Goal: Information Seeking & Learning: Learn about a topic

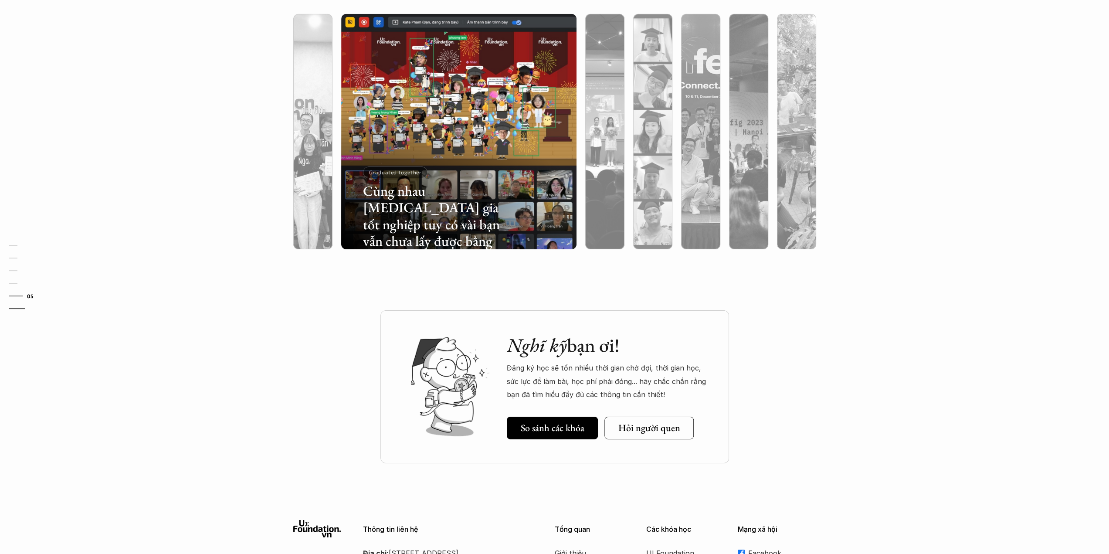
scroll to position [2659, 0]
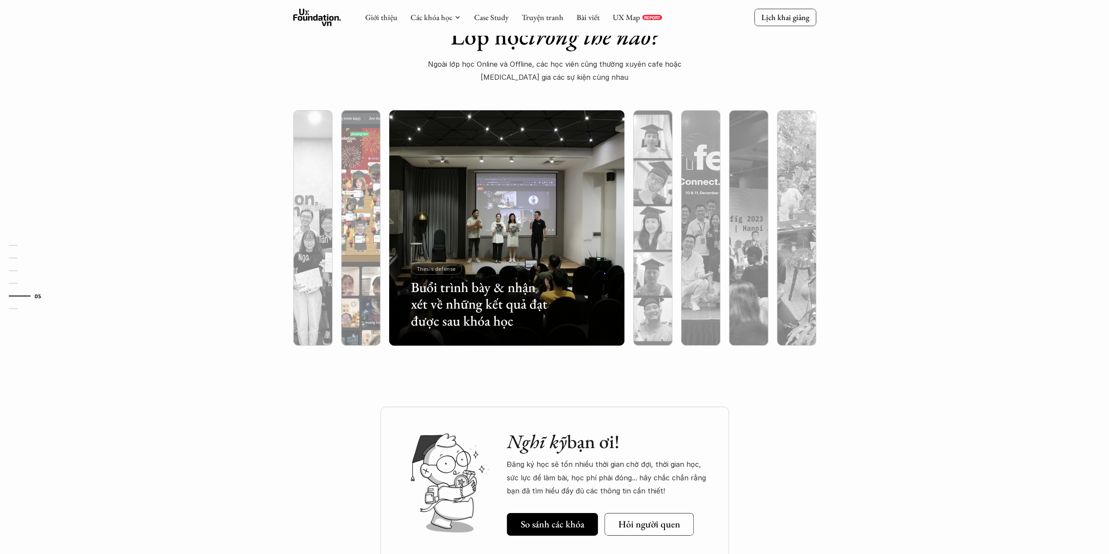
click at [370, 204] on div at bounding box center [360, 275] width 39 height 142
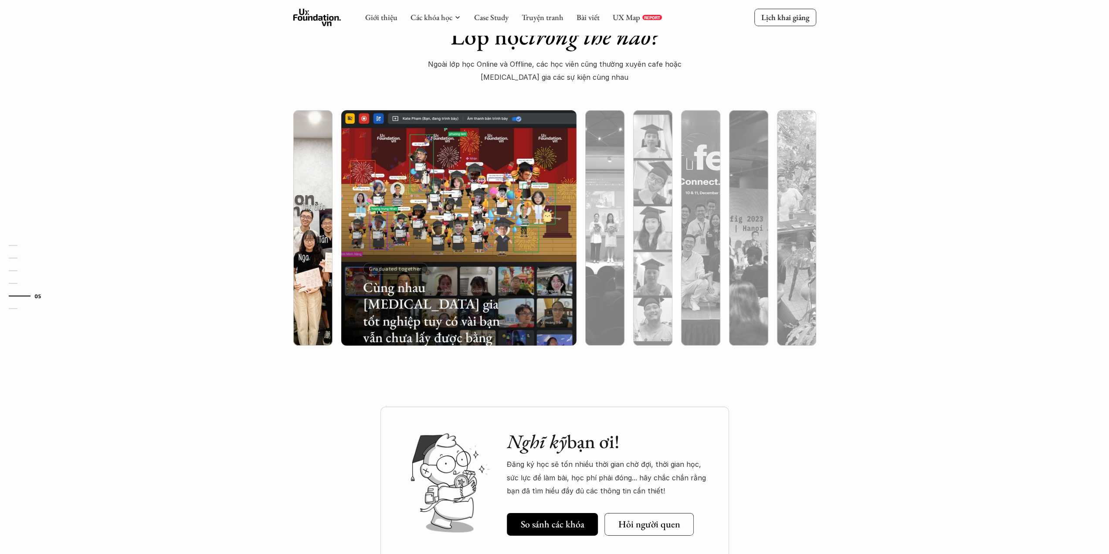
click at [315, 181] on img at bounding box center [313, 227] width 240 height 235
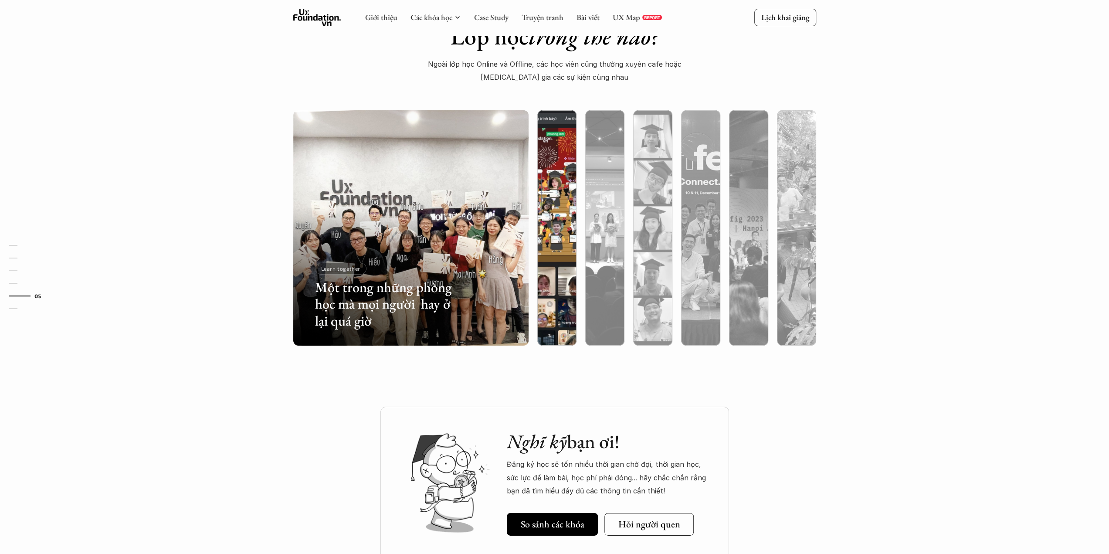
click at [552, 228] on div at bounding box center [556, 275] width 39 height 142
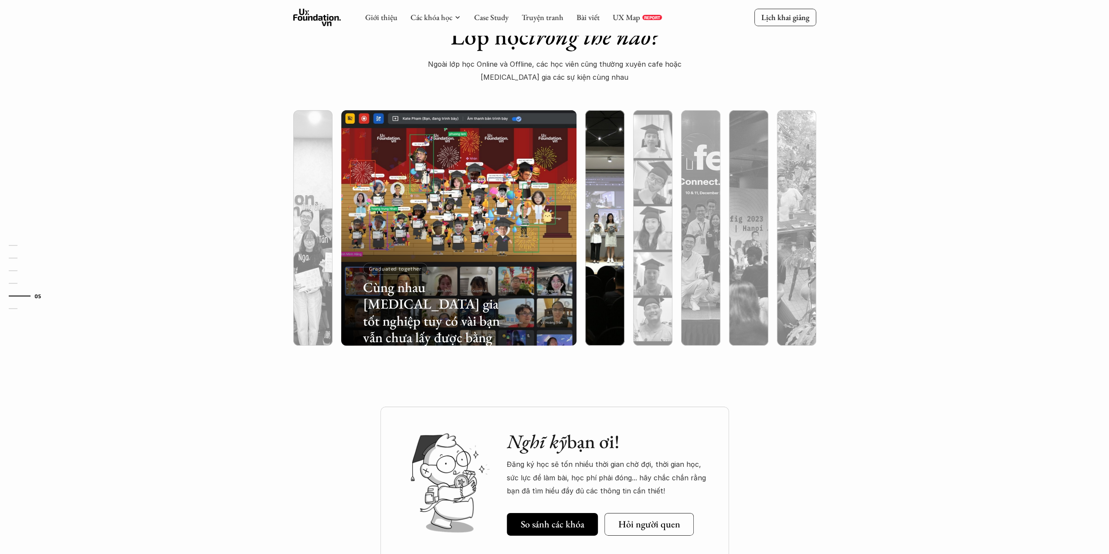
click at [598, 231] on div at bounding box center [604, 275] width 39 height 142
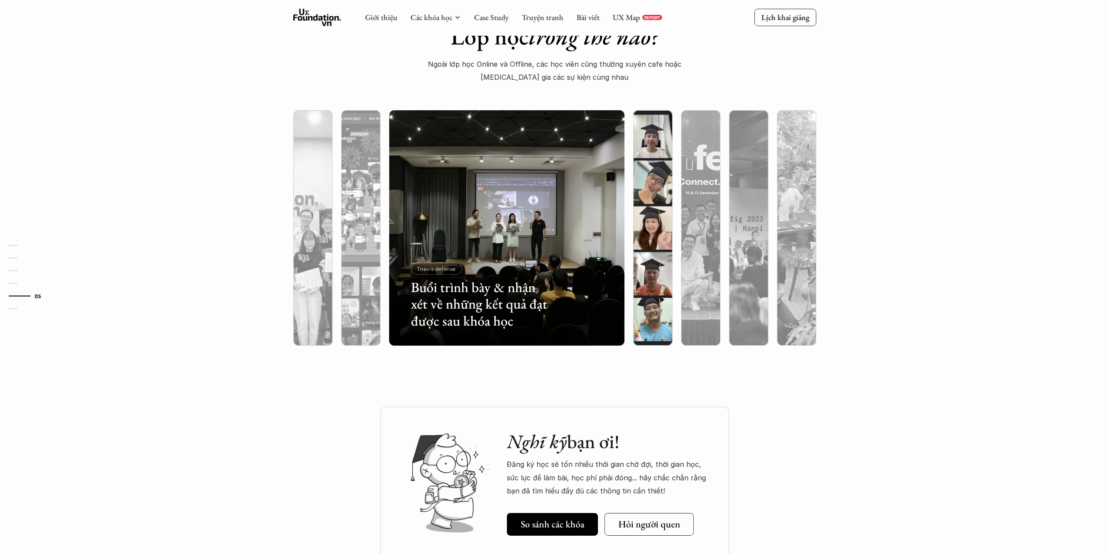
click at [656, 252] on div at bounding box center [652, 275] width 39 height 142
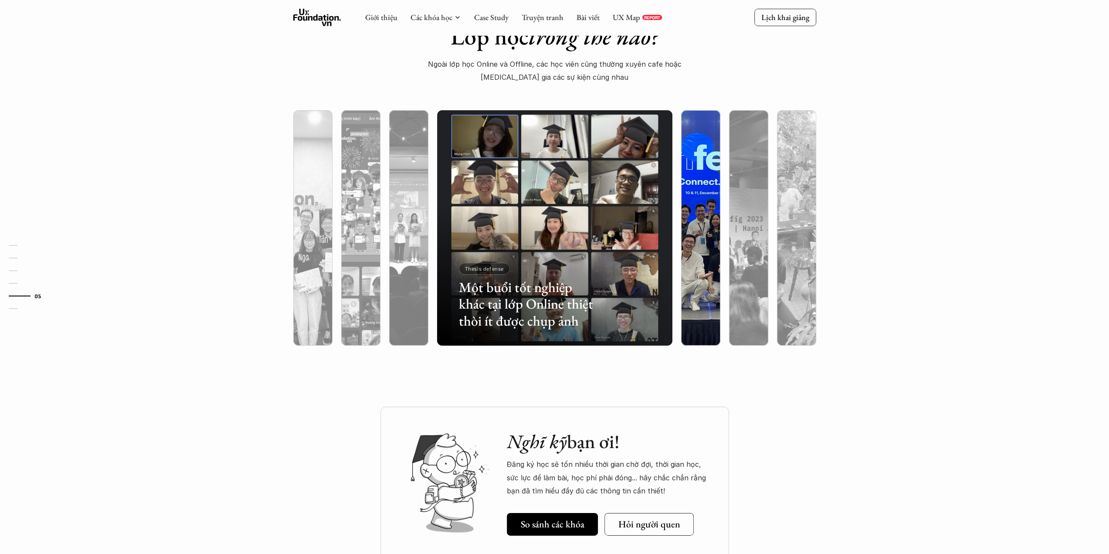
click at [690, 234] on div at bounding box center [700, 275] width 39 height 142
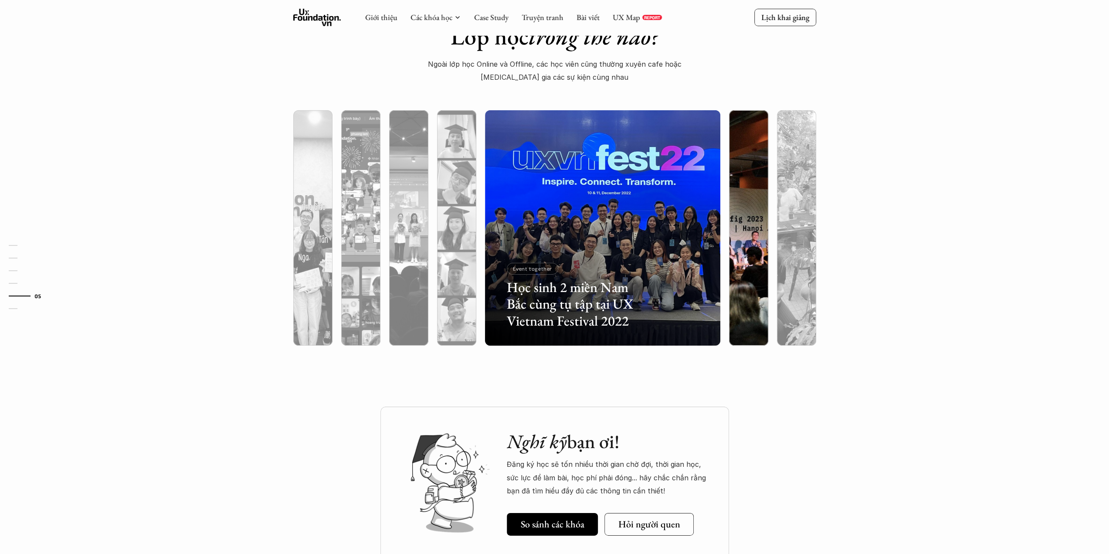
click at [725, 250] on div at bounding box center [749, 227] width 48 height 235
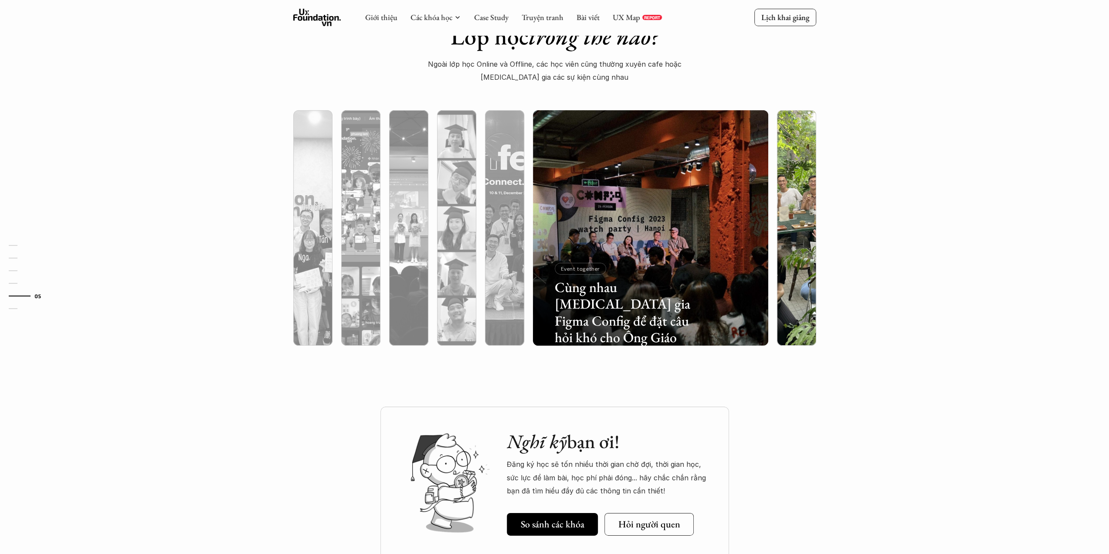
click at [788, 285] on div at bounding box center [796, 275] width 39 height 142
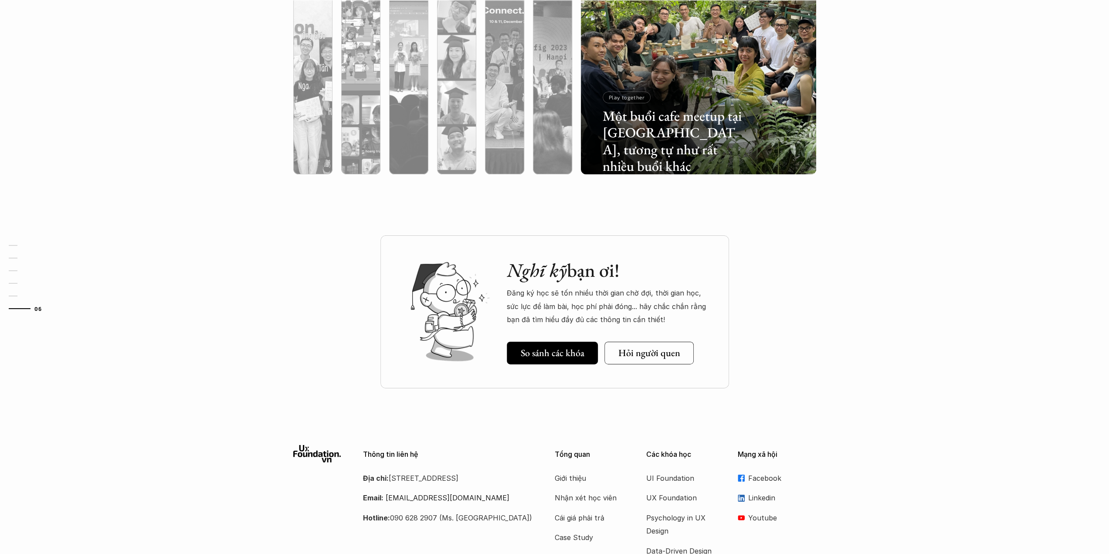
scroll to position [2833, 0]
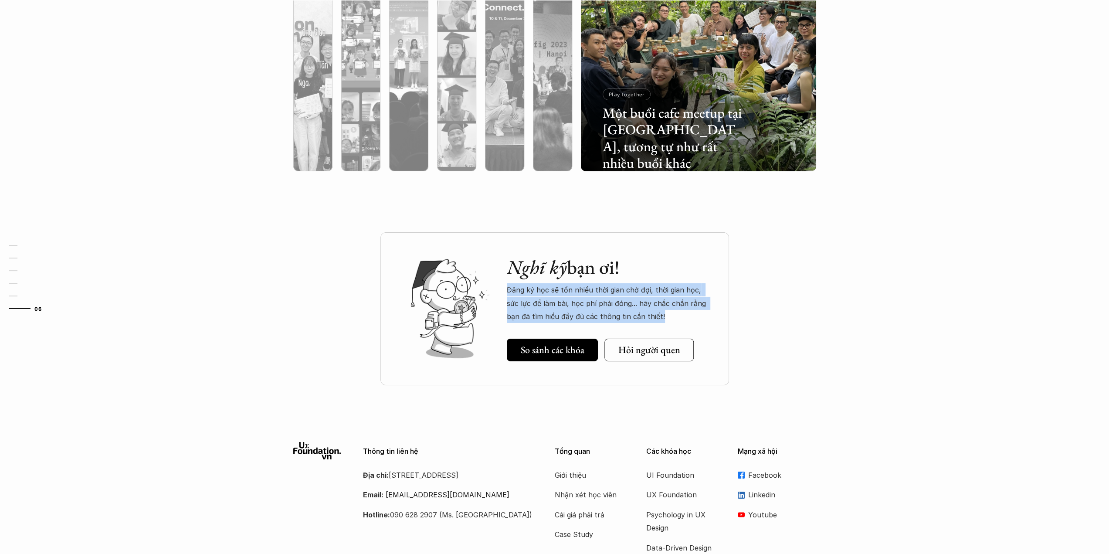
drag, startPoint x: 656, startPoint y: 314, endPoint x: 508, endPoint y: 292, distance: 149.7
click at [508, 292] on p "Đăng ký học sẽ tốn nhiều thời gian chờ đợi, thời gian học, sức lực để làm bài, …" at bounding box center [609, 303] width 205 height 40
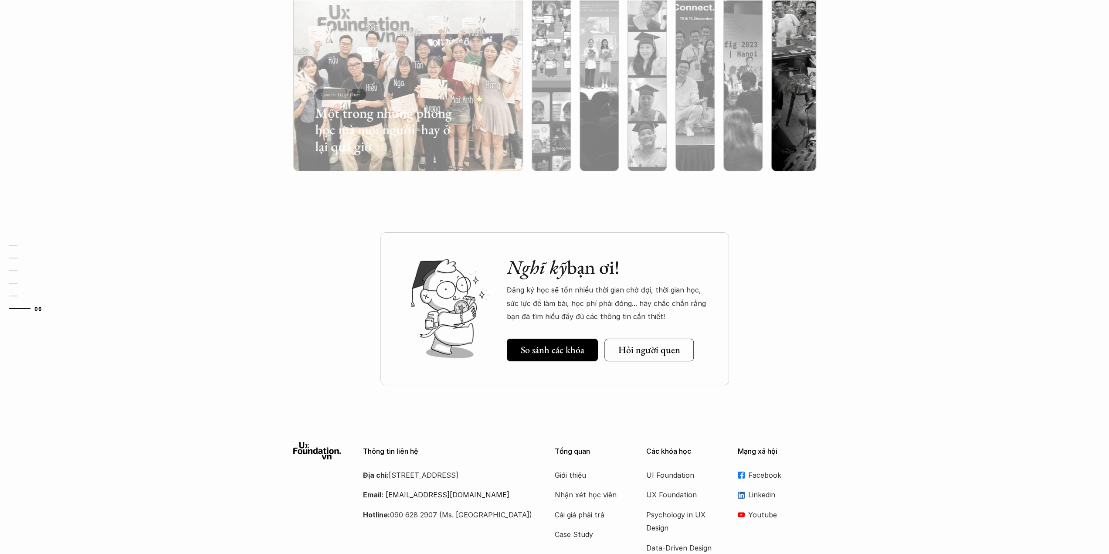
click at [621, 303] on p "Đăng ký học sẽ tốn nhiều thời gian chờ đợi, thời gian học, sức lực để làm bài, …" at bounding box center [609, 303] width 205 height 40
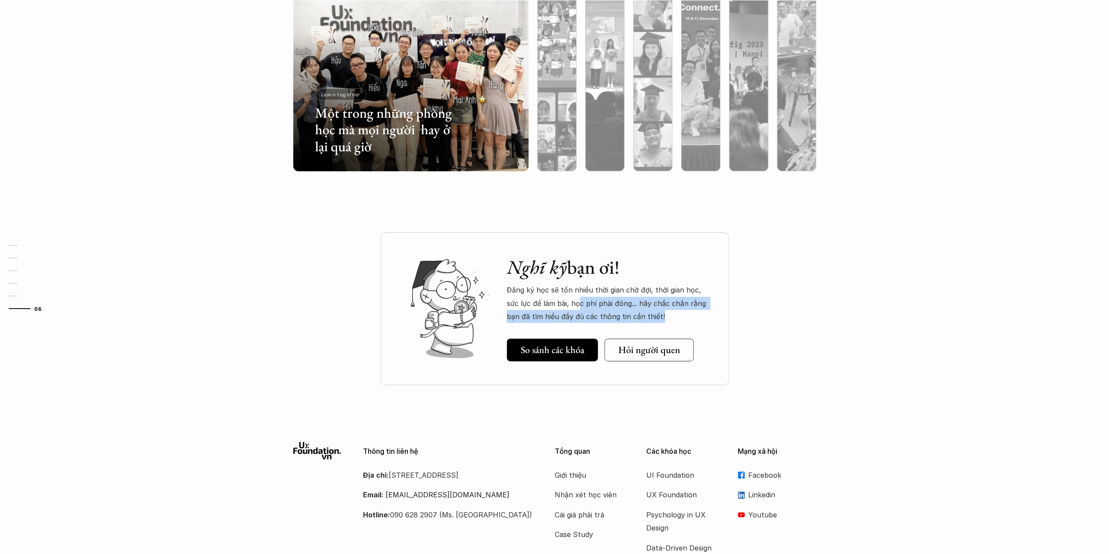
drag, startPoint x: 645, startPoint y: 313, endPoint x: 562, endPoint y: 297, distance: 84.4
click at [563, 298] on p "Đăng ký học sẽ tốn nhiều thời gian chờ đợi, thời gian học, sức lực để làm bài, …" at bounding box center [609, 303] width 205 height 40
click at [562, 297] on p "Đăng ký học sẽ tốn nhiều thời gian chờ đợi, thời gian học, sức lực để làm bài, …" at bounding box center [609, 303] width 205 height 40
click at [640, 305] on p "Đăng ký học sẽ tốn nhiều thời gian chờ đợi, thời gian học, sức lực để làm bài, …" at bounding box center [609, 303] width 205 height 40
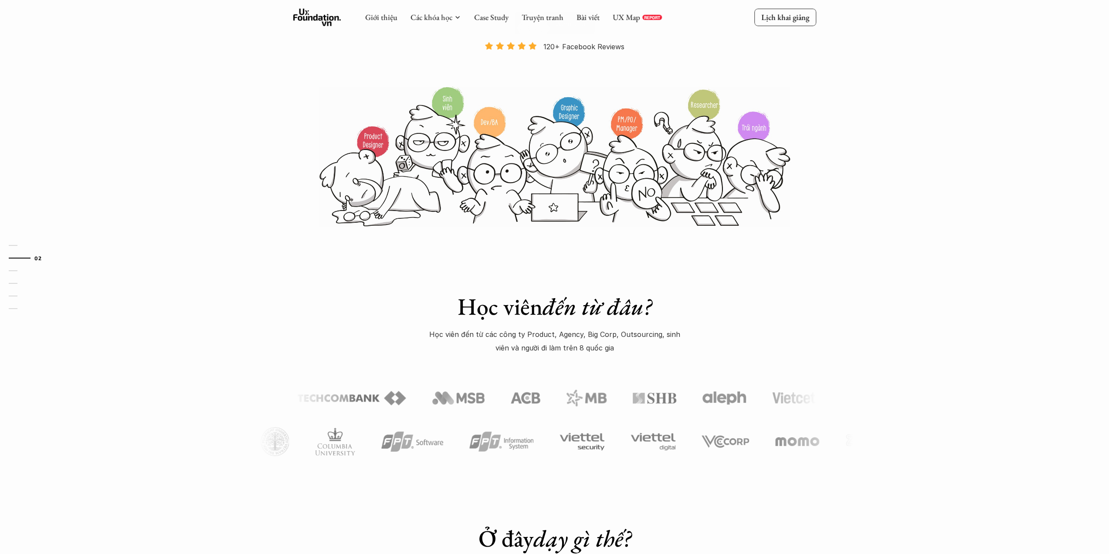
scroll to position [174, 0]
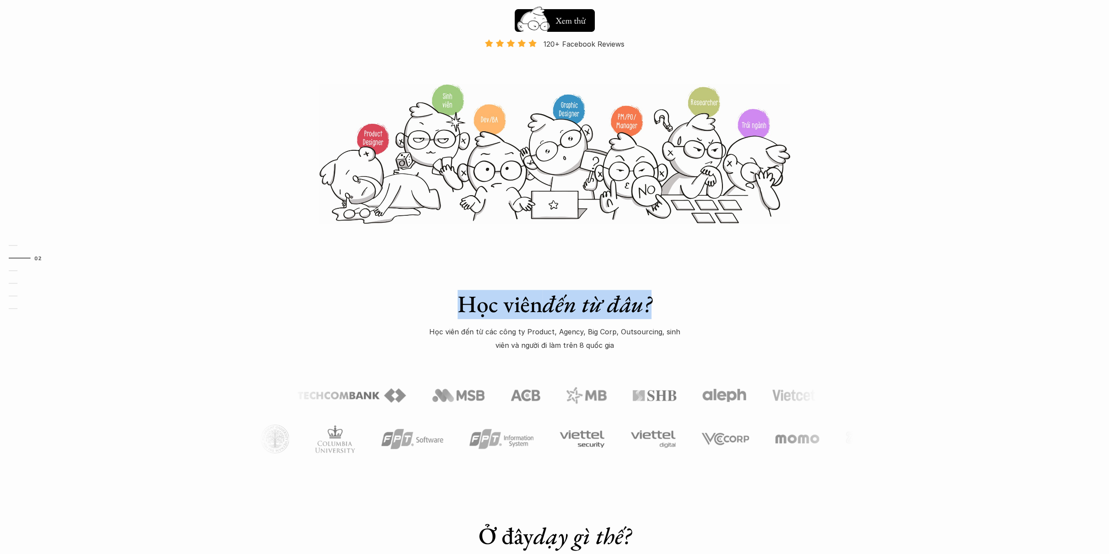
drag, startPoint x: 460, startPoint y: 311, endPoint x: 653, endPoint y: 308, distance: 192.7
click at [653, 308] on h1 "Học viên đến từ đâu?" at bounding box center [554, 304] width 305 height 28
click at [652, 308] on em "đến từ đâu?" at bounding box center [597, 304] width 109 height 31
drag, startPoint x: 653, startPoint y: 308, endPoint x: 462, endPoint y: 313, distance: 191.0
click at [462, 313] on h1 "Học viên đến từ đâu?" at bounding box center [554, 304] width 305 height 28
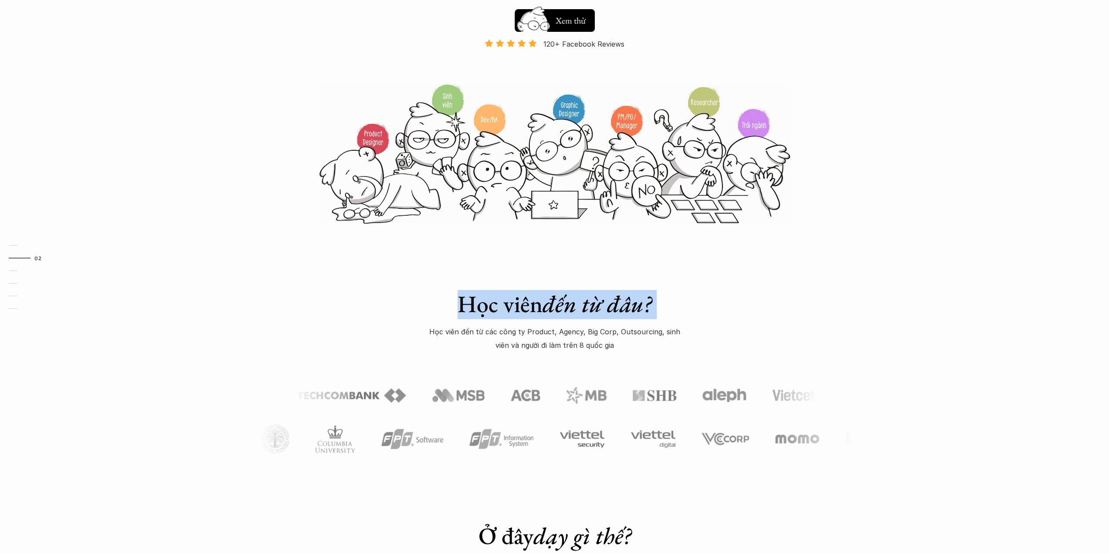
click at [462, 313] on h1 "Học viên đến từ đâu?" at bounding box center [554, 304] width 305 height 28
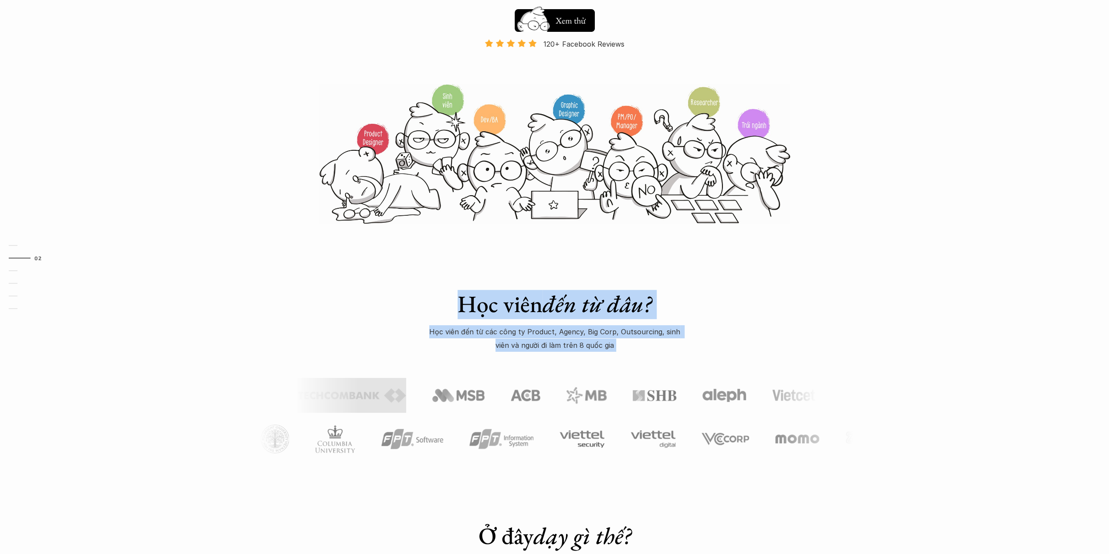
drag, startPoint x: 462, startPoint y: 313, endPoint x: 677, endPoint y: 342, distance: 216.9
click at [677, 342] on div "Học viên đến từ đâu? Học viên đến từ các công ty Product, Agency, Big Corp, Out…" at bounding box center [554, 321] width 305 height 62
click at [676, 342] on p "Học viên đến từ các công ty Product, Agency, Big Corp, Outsourcing, sinh viên v…" at bounding box center [555, 338] width 262 height 27
click at [619, 328] on p "Học viên đến từ các công ty Product, Agency, Big Corp, Outsourcing, sinh viên v…" at bounding box center [555, 338] width 262 height 27
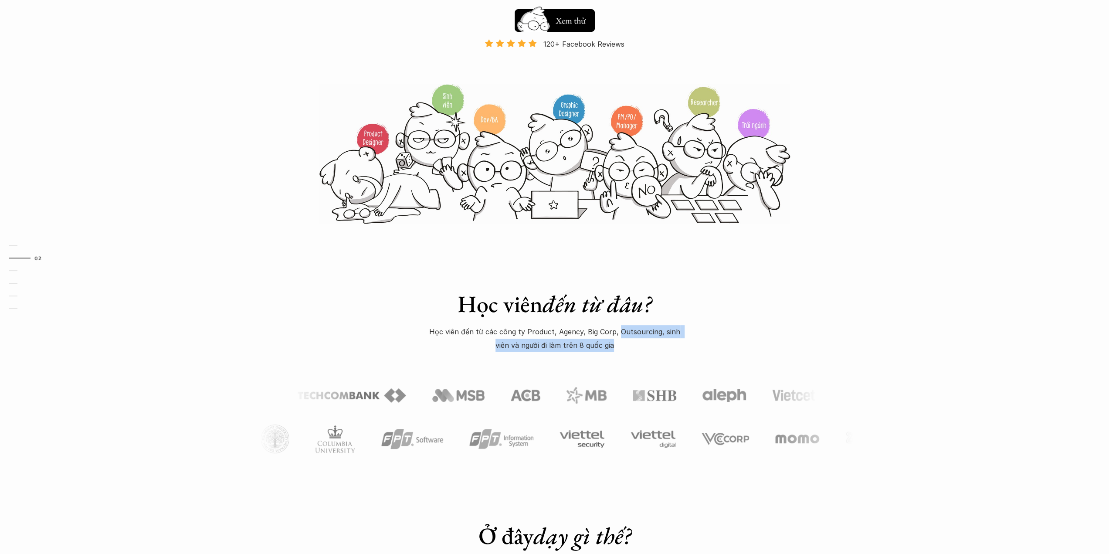
drag, startPoint x: 612, startPoint y: 333, endPoint x: 614, endPoint y: 340, distance: 7.2
click at [614, 340] on p "Học viên đến từ các công ty Product, Agency, Big Corp, Outsourcing, sinh viên v…" at bounding box center [555, 338] width 262 height 27
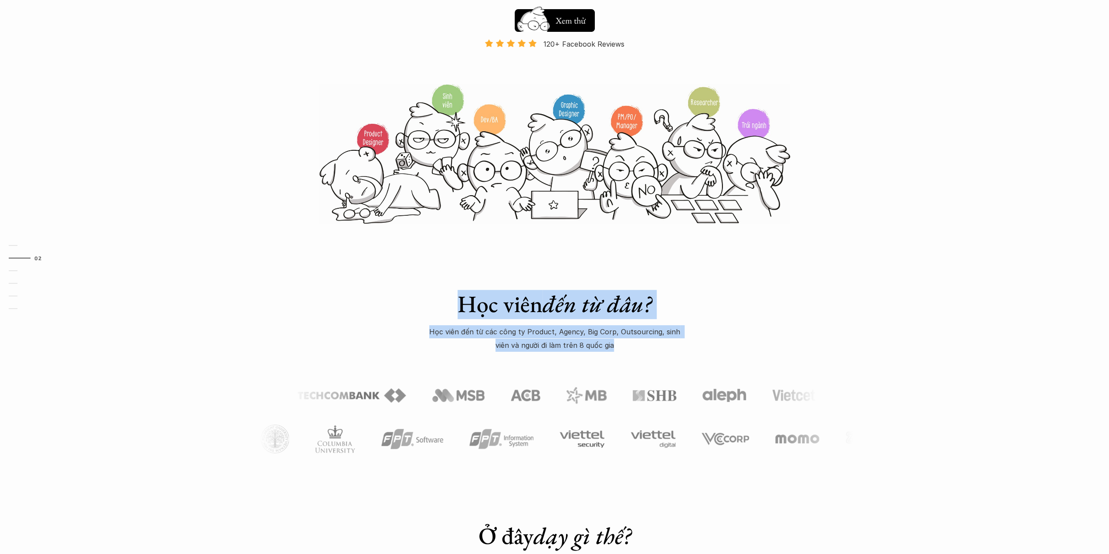
drag, startPoint x: 615, startPoint y: 340, endPoint x: 456, endPoint y: 307, distance: 162.9
click at [456, 307] on div "Học viên đến từ đâu? Học viên đến từ các công ty Product, Agency, Big Corp, Out…" at bounding box center [554, 321] width 305 height 62
click at [456, 307] on h1 "Học viên đến từ đâu?" at bounding box center [554, 304] width 305 height 28
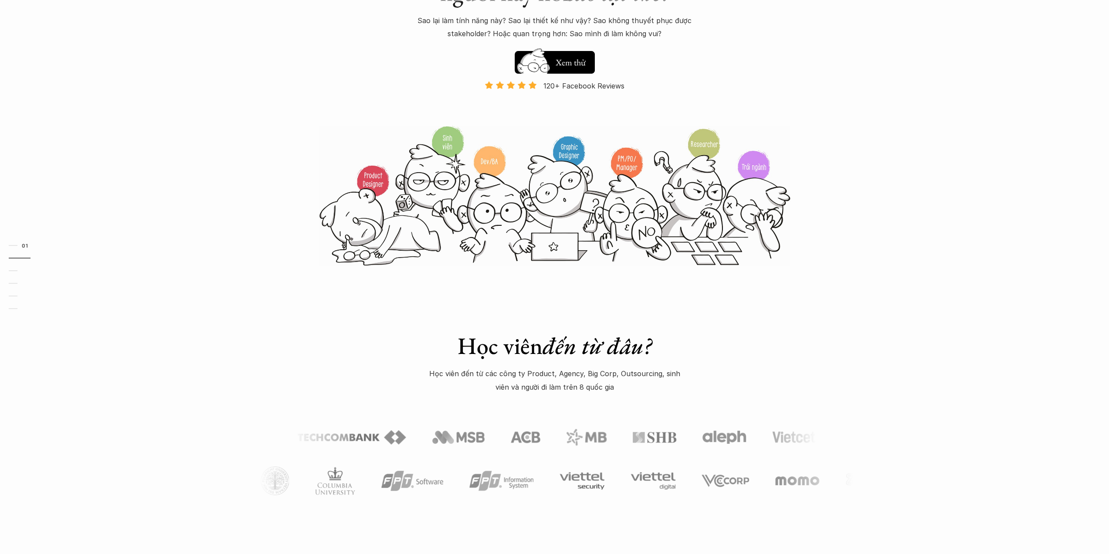
scroll to position [0, 0]
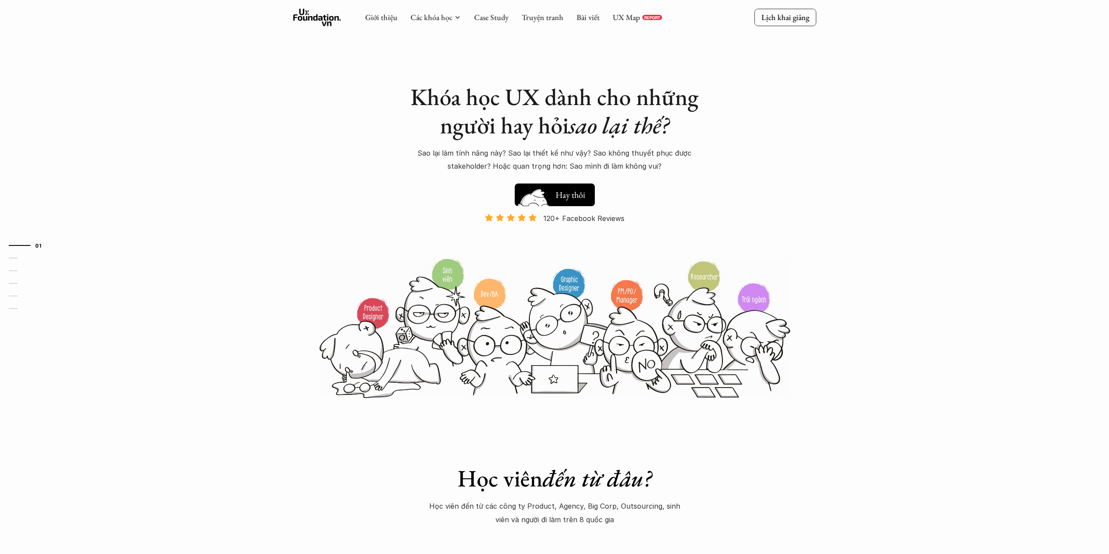
click at [564, 195] on h5 "Xem thử" at bounding box center [571, 193] width 30 height 12
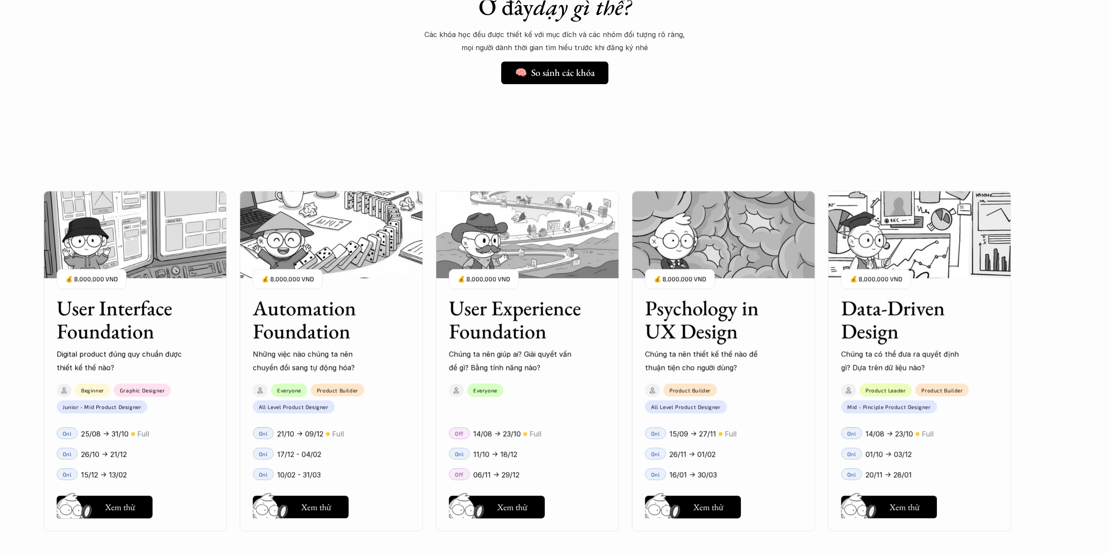
scroll to position [705, 0]
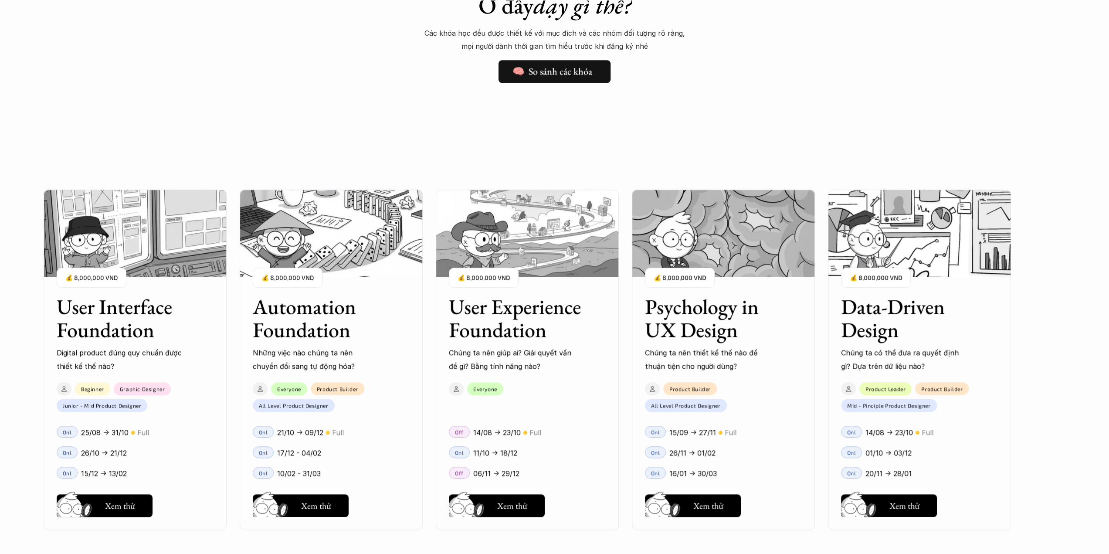
click at [536, 81] on link "🧠 So sánh các khóa" at bounding box center [555, 71] width 112 height 23
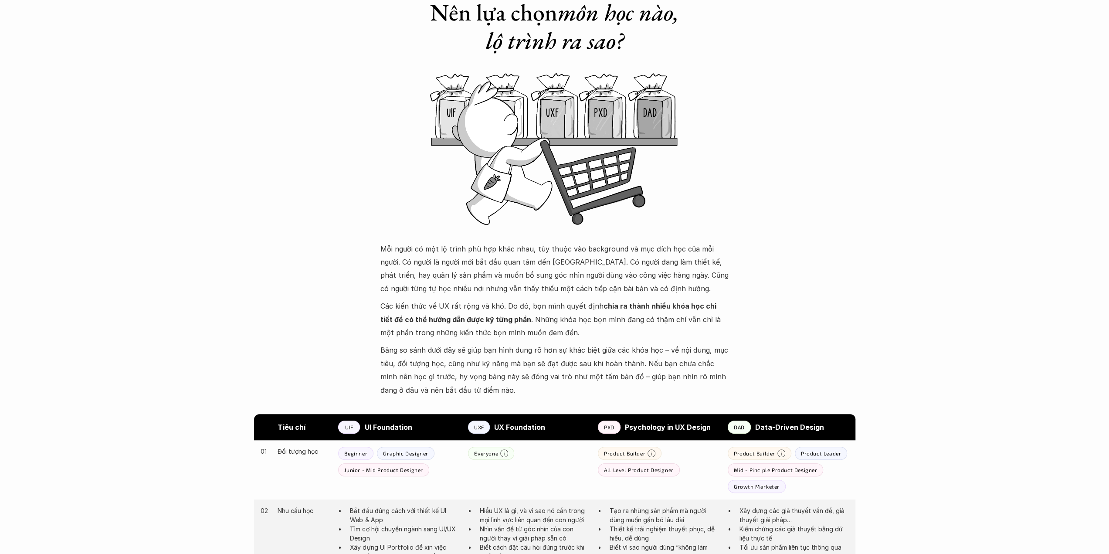
scroll to position [87, 0]
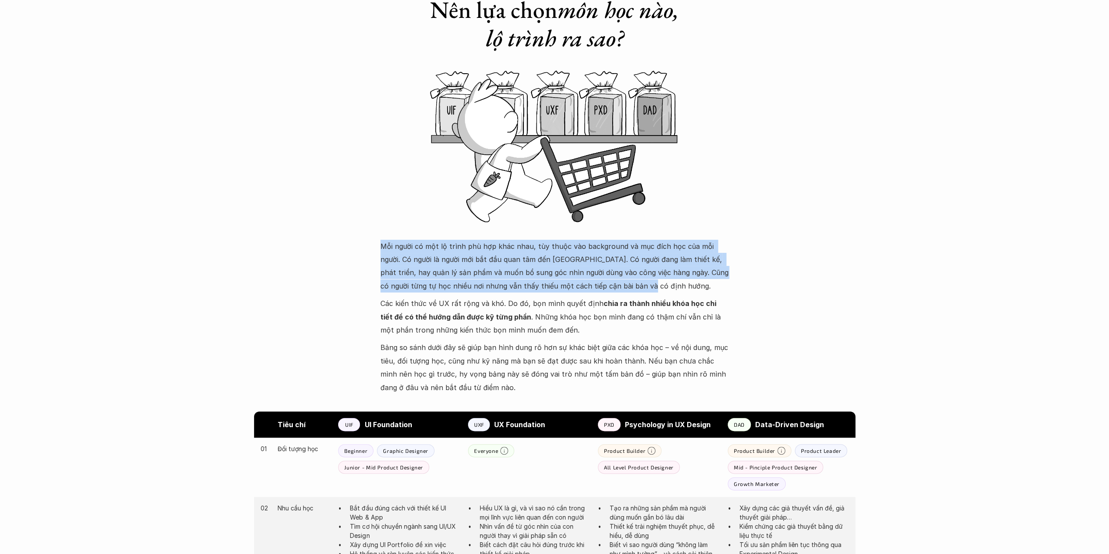
drag, startPoint x: 617, startPoint y: 286, endPoint x: 383, endPoint y: 250, distance: 236.8
click at [383, 250] on p "Mỗi người có một lộ trình phù hợp khác nhau, tùy thuộc vào background và mục đí…" at bounding box center [555, 266] width 349 height 53
drag, startPoint x: 394, startPoint y: 256, endPoint x: 613, endPoint y: 284, distance: 220.6
click at [613, 284] on p "Mỗi người có một lộ trình phù hợp khác nhau, tùy thuộc vào background và mục đí…" at bounding box center [555, 266] width 349 height 53
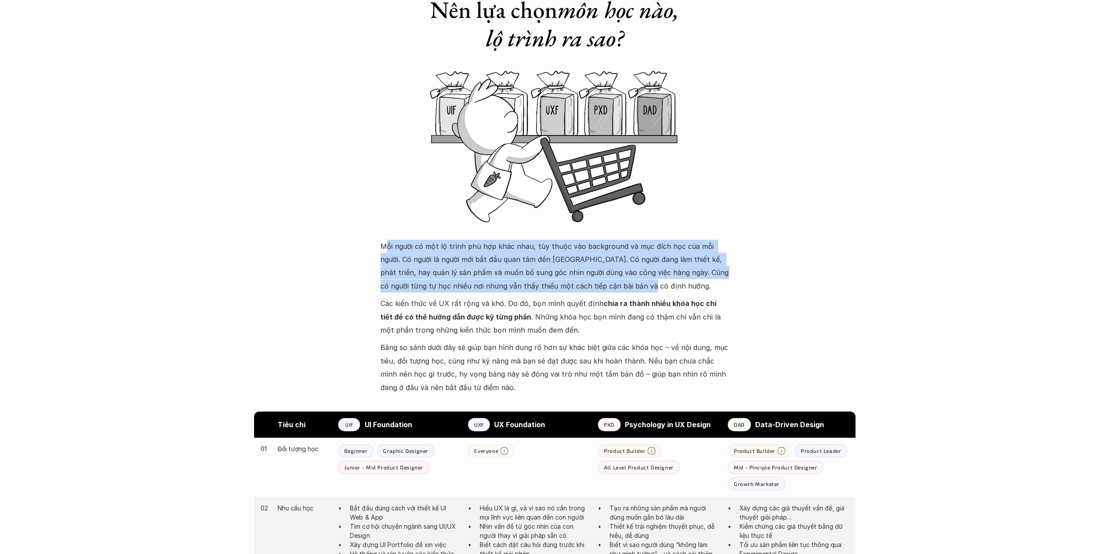
click at [613, 283] on p "Mỗi người có một lộ trình phù hợp khác nhau, tùy thuộc vào background và mục đí…" at bounding box center [555, 266] width 349 height 53
drag, startPoint x: 613, startPoint y: 283, endPoint x: 370, endPoint y: 249, distance: 245.2
drag, startPoint x: 370, startPoint y: 249, endPoint x: 625, endPoint y: 286, distance: 258.2
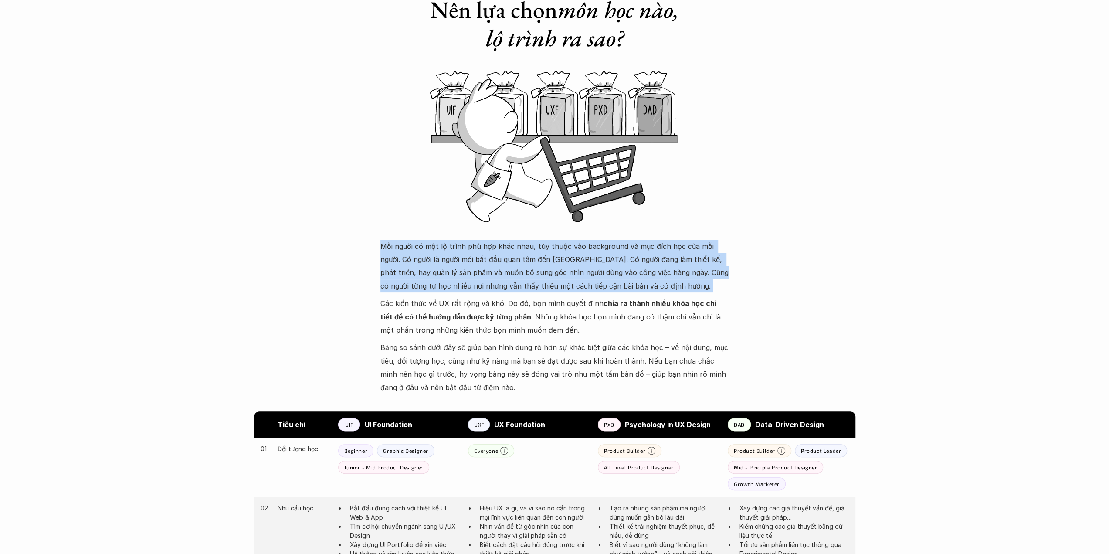
click at [625, 286] on p "Mỗi người có một lộ trình phù hợp khác nhau, tùy thuộc vào background và mục đí…" at bounding box center [555, 266] width 349 height 53
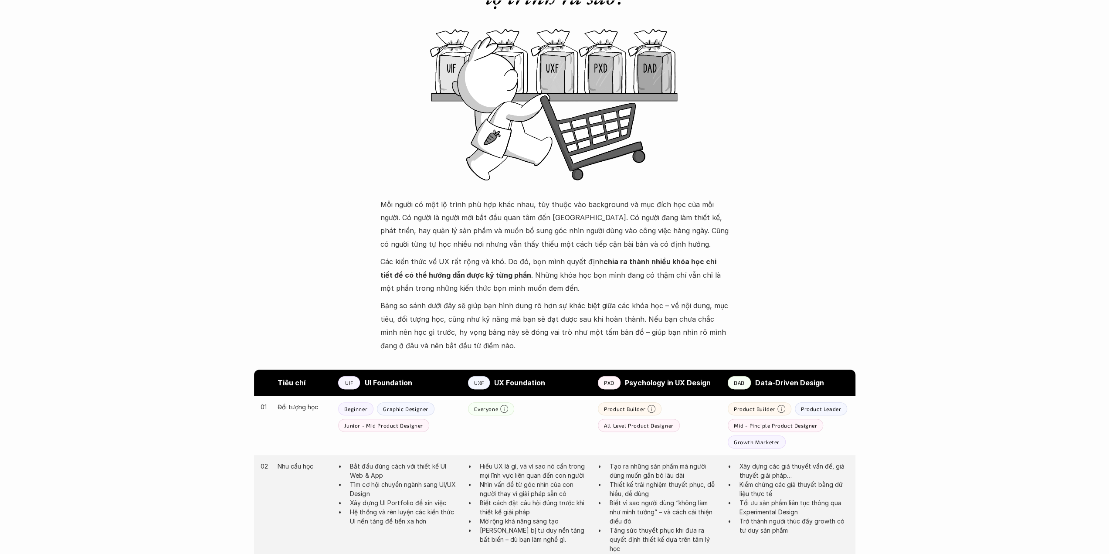
scroll to position [131, 0]
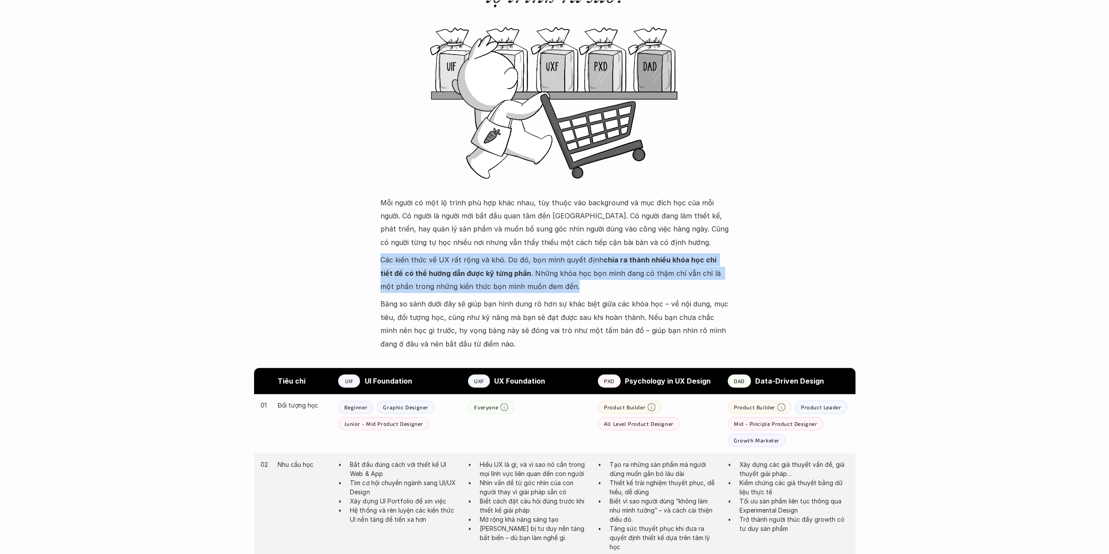
drag, startPoint x: 371, startPoint y: 257, endPoint x: 598, endPoint y: 281, distance: 227.9
click at [598, 281] on p "Các kiến thức về UX rất rộng và khó. Do đó, bọn mình quyết định chia ra thành n…" at bounding box center [555, 273] width 349 height 40
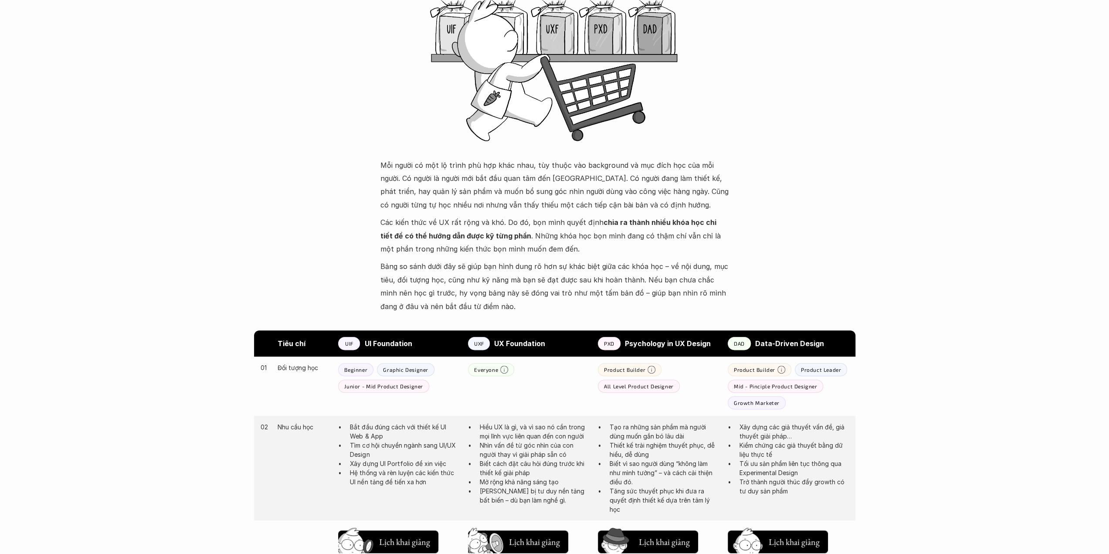
scroll to position [174, 0]
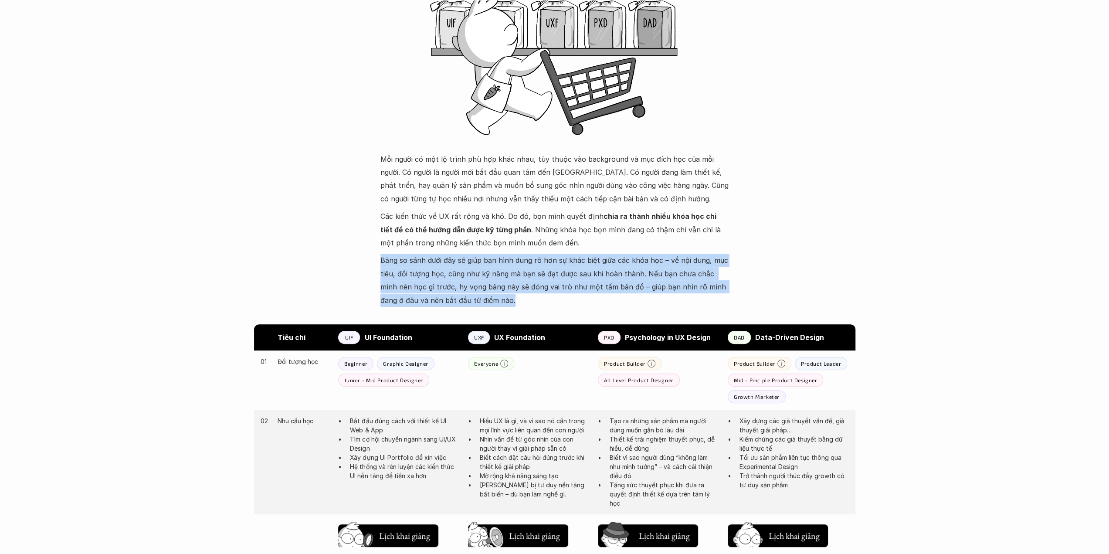
drag, startPoint x: 377, startPoint y: 263, endPoint x: 513, endPoint y: 297, distance: 140.2
click at [513, 297] on p "Bảng so sánh dưới đây sẽ giúp bạn hình dung rõ hơn sự khác biệt giữa các khóa h…" at bounding box center [555, 280] width 349 height 53
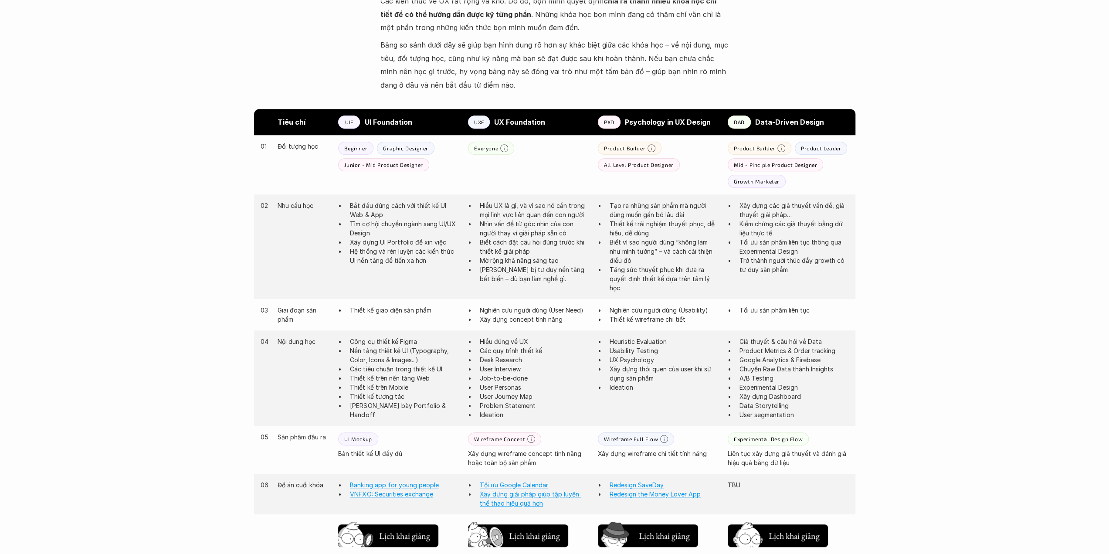
scroll to position [392, 0]
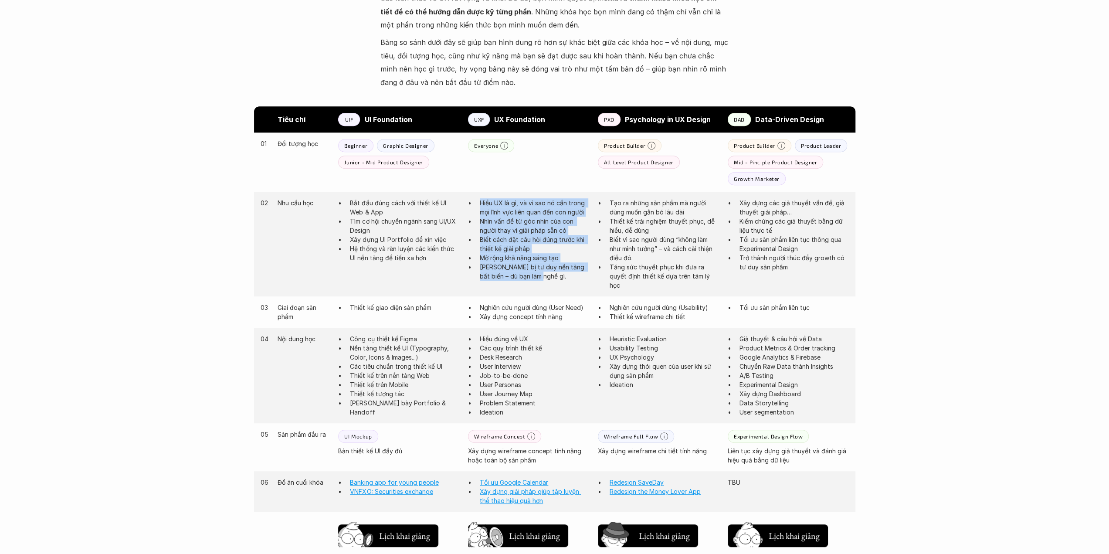
drag, startPoint x: 566, startPoint y: 278, endPoint x: 479, endPoint y: 205, distance: 113.5
click at [479, 205] on ul "Hiểu UX là gì, và vì sao nó cần trong mọi lĩnh vực liên quan đến con người Nhìn…" at bounding box center [528, 239] width 121 height 82
click at [479, 204] on ul "Hiểu UX là gì, và vì sao nó cần trong mọi lĩnh vực liên quan đến con người Nhìn…" at bounding box center [528, 239] width 121 height 82
click at [480, 204] on p "Hiểu UX là gì, và vì sao nó cần trong mọi lĩnh vực liên quan đến con người" at bounding box center [534, 207] width 109 height 18
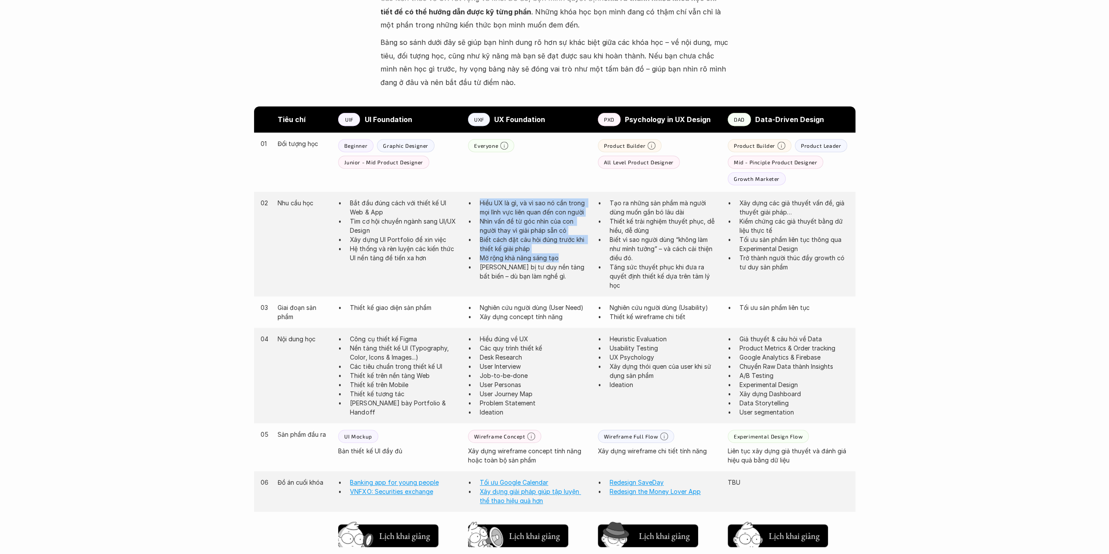
drag, startPoint x: 482, startPoint y: 204, endPoint x: 576, endPoint y: 255, distance: 106.9
click at [576, 255] on ul "Hiểu UX là gì, và vì sao nó cần trong mọi lĩnh vực liên quan đến con người Nhìn…" at bounding box center [528, 239] width 121 height 82
click at [576, 255] on p "Mở rộng khả năng sáng tạo" at bounding box center [534, 257] width 109 height 9
drag, startPoint x: 576, startPoint y: 255, endPoint x: 511, endPoint y: 209, distance: 79.5
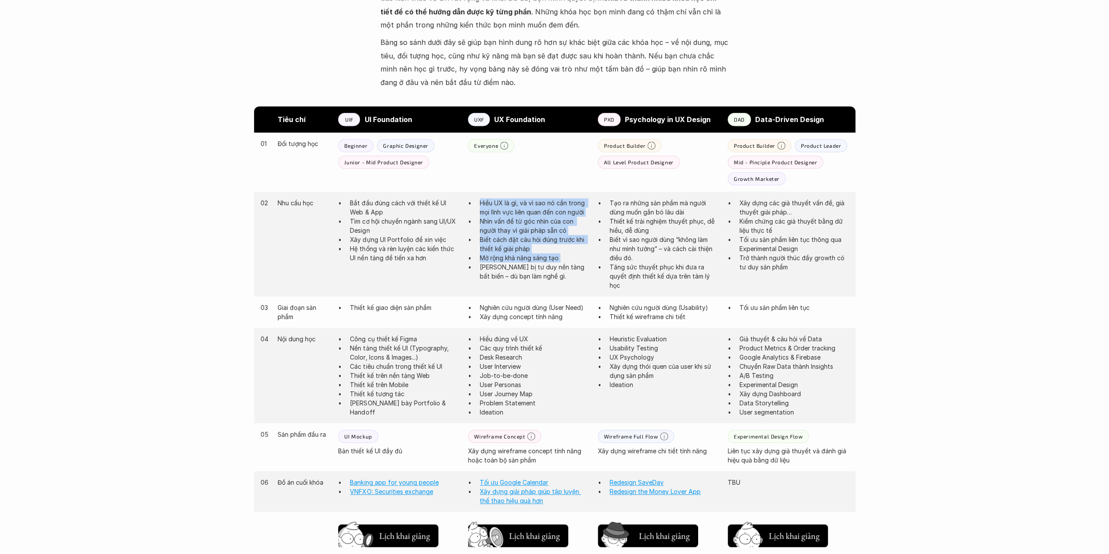
click at [511, 209] on ul "Hiểu UX là gì, và vì sao nó cần trong mọi lĩnh vực liên quan đến con người Nhìn…" at bounding box center [528, 239] width 121 height 82
click at [511, 209] on p "Hiểu UX là gì, và vì sao nó cần trong mọi lĩnh vực liên quan đến con người" at bounding box center [534, 207] width 109 height 18
drag, startPoint x: 503, startPoint y: 205, endPoint x: 530, endPoint y: 278, distance: 77.8
click at [530, 278] on ul "Hiểu UX là gì, và vì sao nó cần trong mọi lĩnh vực liên quan đến con người Nhìn…" at bounding box center [528, 239] width 121 height 82
click at [530, 278] on p "[PERSON_NAME] bị tư duy nền tảng bất biến – dù bạn làm nghề gì." at bounding box center [534, 271] width 109 height 18
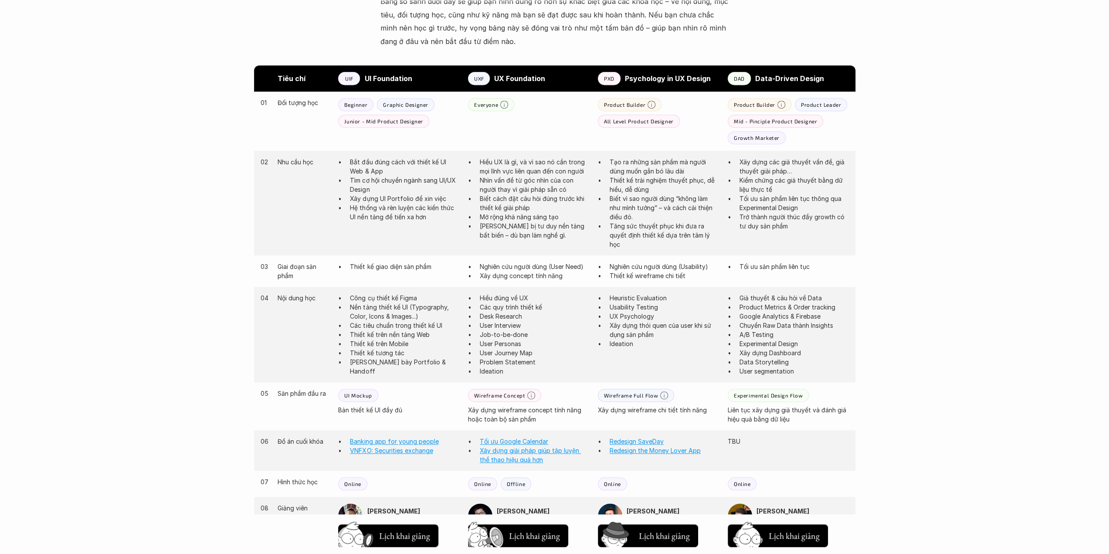
scroll to position [436, 0]
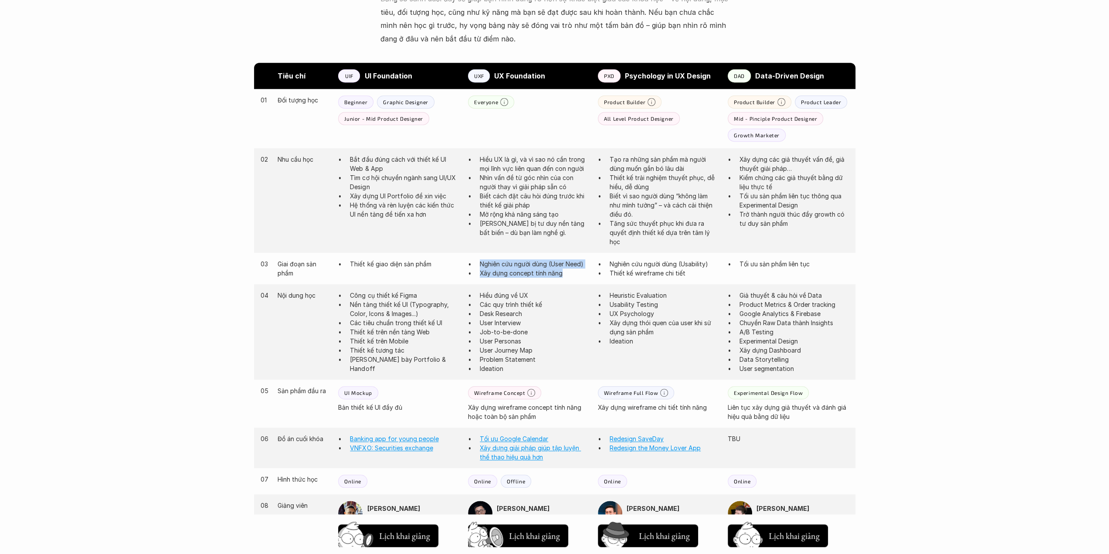
drag, startPoint x: 561, startPoint y: 271, endPoint x: 480, endPoint y: 264, distance: 81.4
click at [480, 264] on ul "Nghiên cứu người dùng (User Need) Xây dựng concept tính năng" at bounding box center [528, 268] width 121 height 18
click at [480, 264] on p "Nghiên cứu người dùng (User Need)" at bounding box center [534, 263] width 109 height 9
click at [489, 277] on p "Xây dựng concept tính năng" at bounding box center [534, 272] width 109 height 9
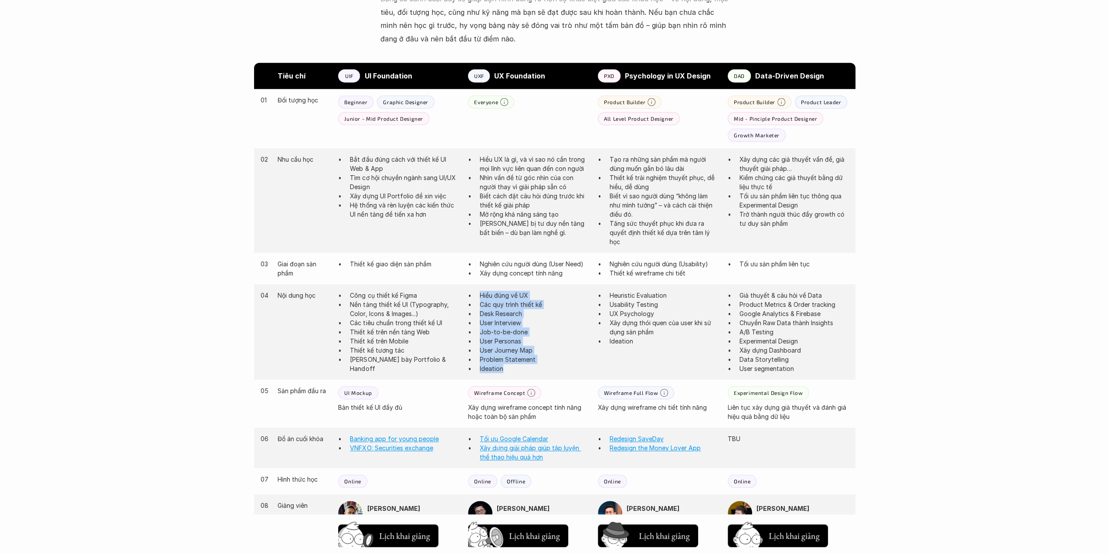
drag, startPoint x: 479, startPoint y: 297, endPoint x: 554, endPoint y: 367, distance: 102.7
click at [554, 367] on ul "Hiểu đúng về UX Các quy trình thiết kế Desk Research User Interview Job-to-be-d…" at bounding box center [528, 332] width 121 height 82
click at [554, 367] on p "Ideation" at bounding box center [534, 368] width 109 height 9
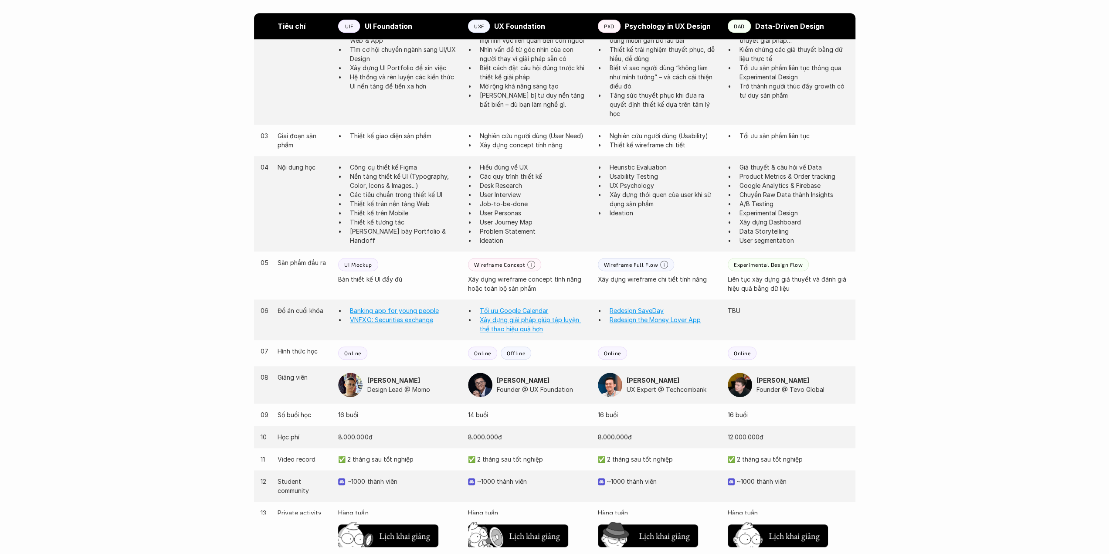
scroll to position [567, 0]
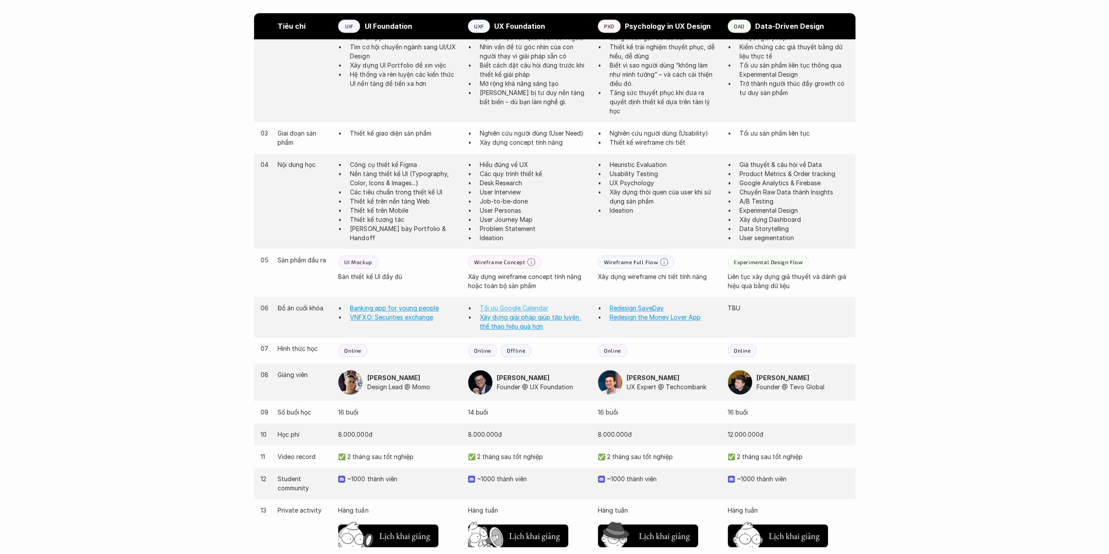
click at [511, 308] on link "Tối ưu Google Calendar" at bounding box center [514, 307] width 68 height 7
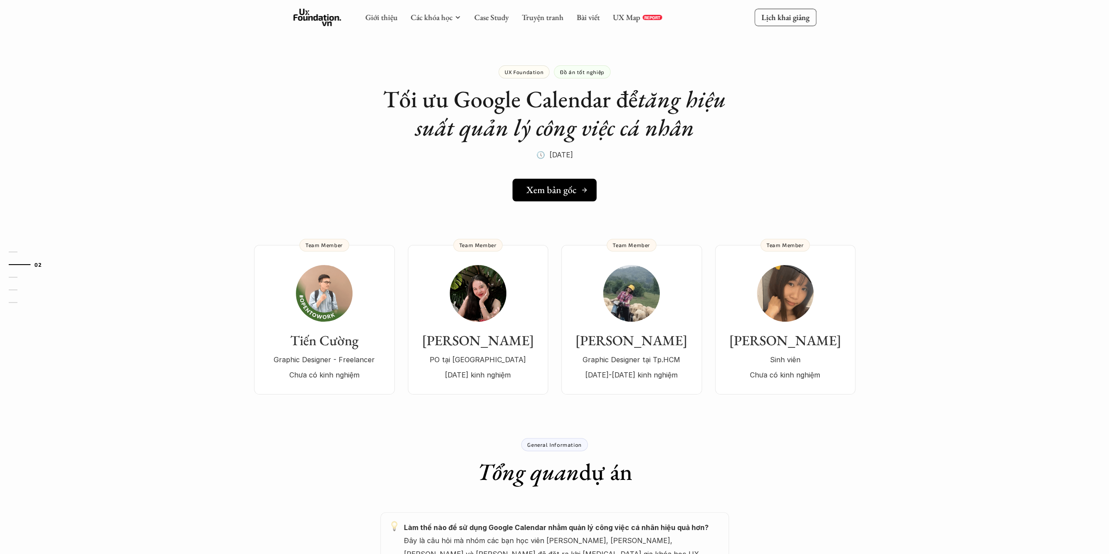
click at [549, 187] on h5 "Xem bản gốc" at bounding box center [552, 189] width 50 height 11
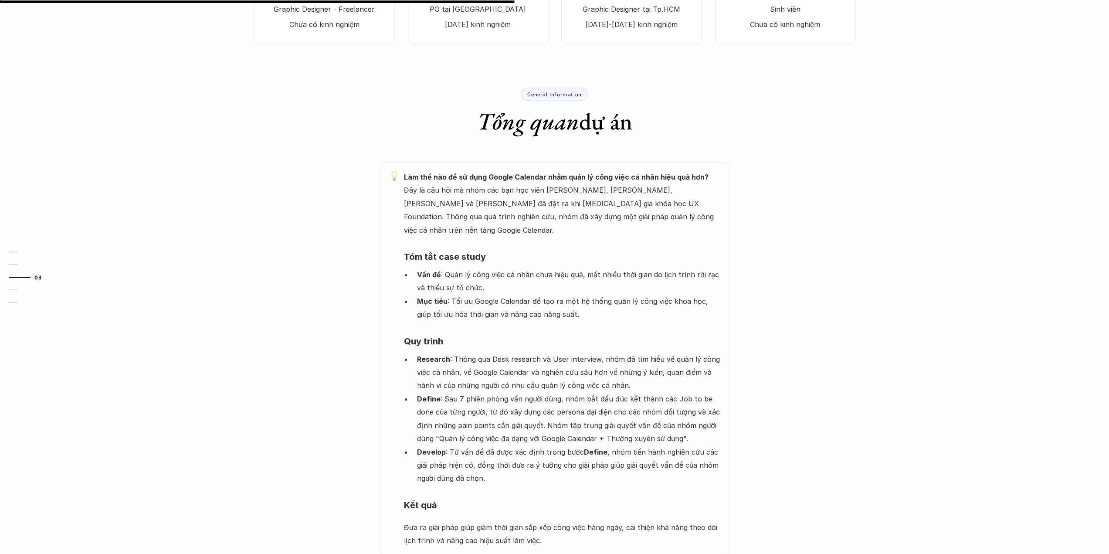
scroll to position [131, 0]
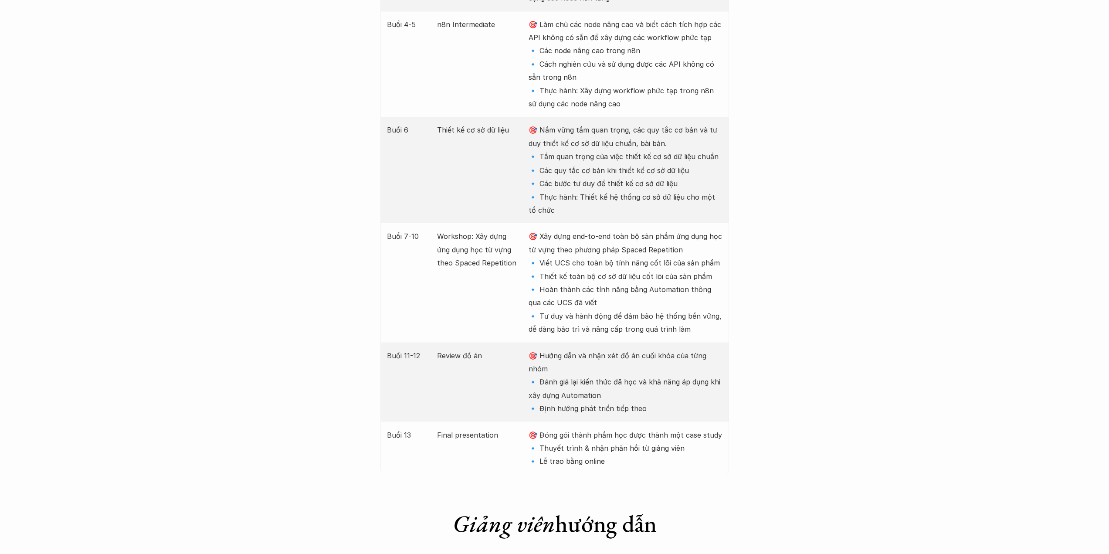
scroll to position [1569, 0]
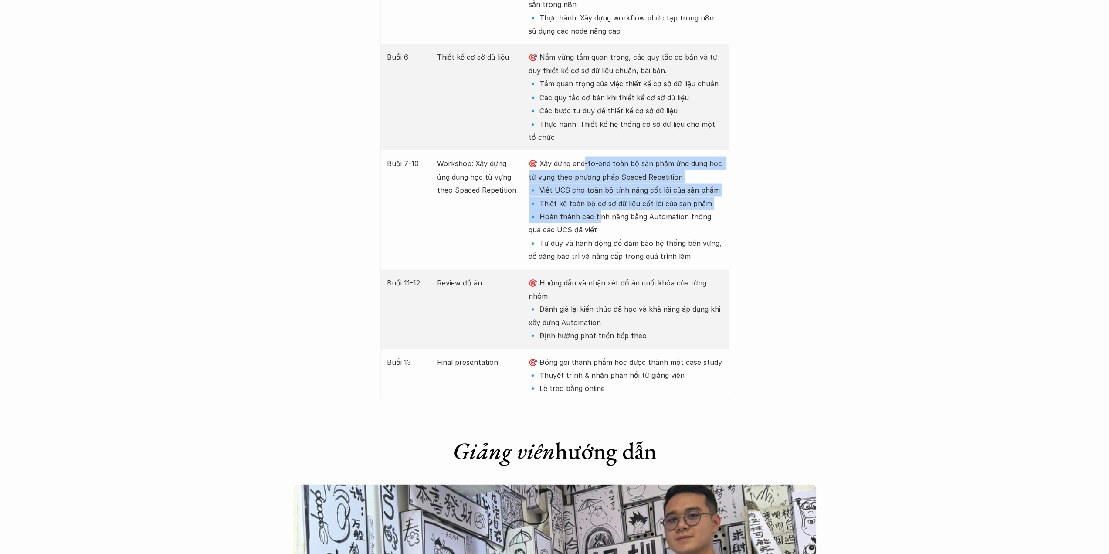
drag, startPoint x: 587, startPoint y: 163, endPoint x: 597, endPoint y: 213, distance: 50.7
click at [597, 213] on p "🎯 Xây dựng end-to-end toàn bộ sản phẩm ứng dụng học từ vựng theo phương pháp Sp…" at bounding box center [626, 209] width 194 height 106
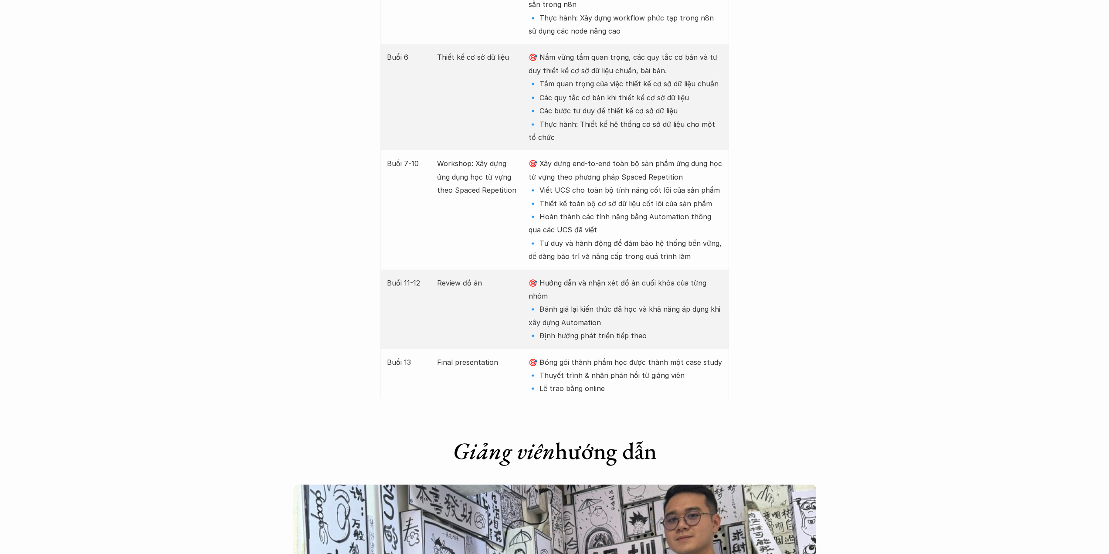
click at [602, 219] on p "🎯 Xây dựng end-to-end toàn bộ sản phẩm ứng dụng học từ vựng theo phương pháp Sp…" at bounding box center [626, 209] width 194 height 106
drag, startPoint x: 662, startPoint y: 313, endPoint x: 574, endPoint y: 301, distance: 89.2
click at [577, 303] on p "🎯 Hướng dẫn và nhận xét đồ án cuối khóa của từng nhóm 🔹 Đánh giá lại kiến thức …" at bounding box center [626, 309] width 194 height 66
click at [562, 295] on p "🎯 Hướng dẫn và nhận xét đồ án cuối khóa của từng nhóm 🔹 Đánh giá lại kiến thức …" at bounding box center [626, 309] width 194 height 66
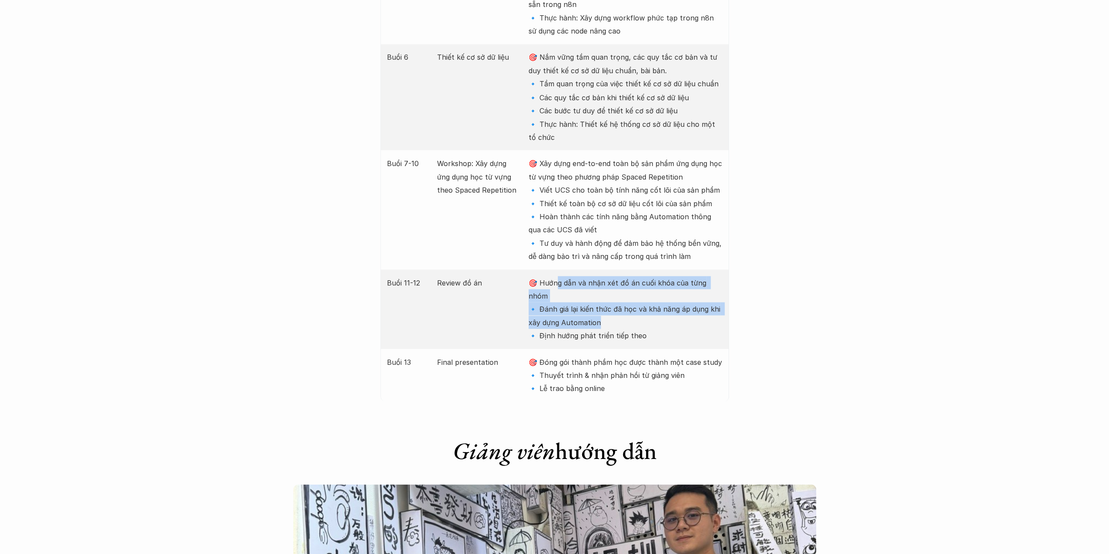
drag, startPoint x: 558, startPoint y: 275, endPoint x: 662, endPoint y: 314, distance: 110.8
click at [662, 314] on p "🎯 Hướng dẫn và nhận xét đồ án cuối khóa của từng nhóm 🔹 Đánh giá lại kiến thức …" at bounding box center [626, 309] width 194 height 66
click at [661, 315] on p "🎯 Hướng dẫn và nhận xét đồ án cuối khóa của từng nhóm 🔹 Đánh giá lại kiến thức …" at bounding box center [626, 309] width 194 height 66
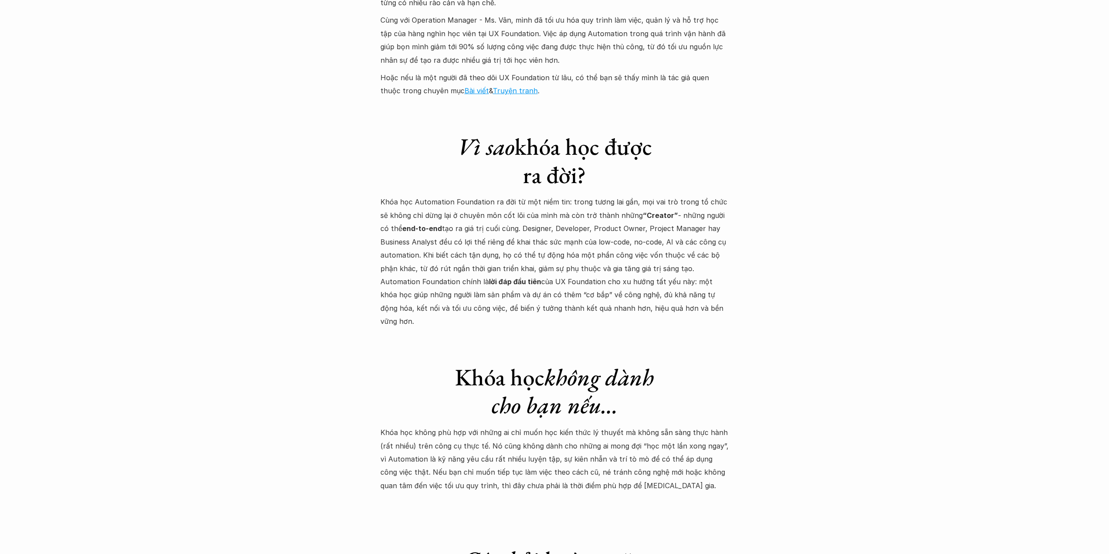
scroll to position [2354, 0]
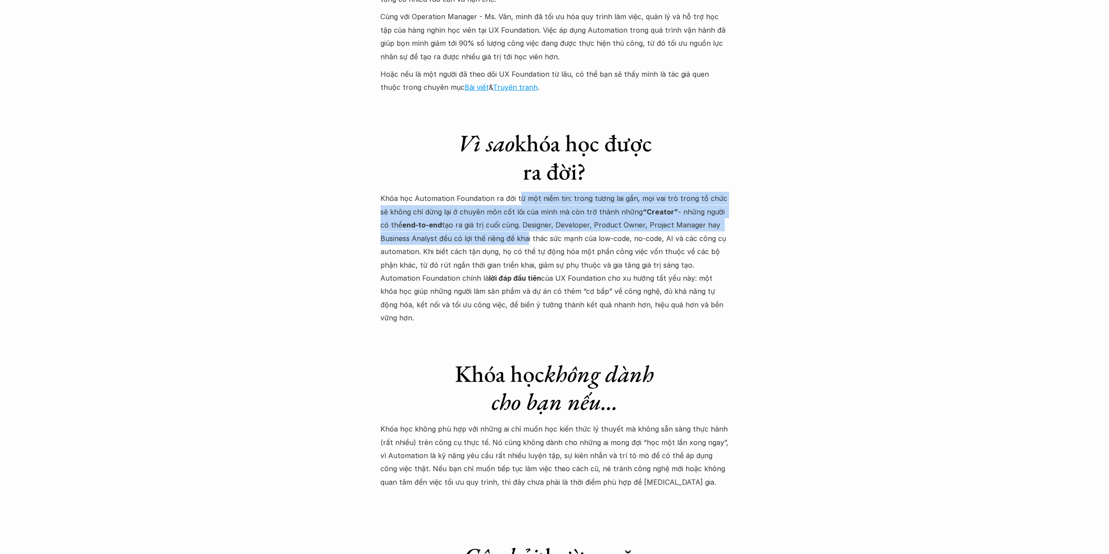
drag, startPoint x: 514, startPoint y: 189, endPoint x: 521, endPoint y: 227, distance: 38.1
click at [521, 227] on p "Khóa học Automation Foundation ra đời từ một niềm tin: trong tương lai gần, mọi…" at bounding box center [555, 258] width 349 height 133
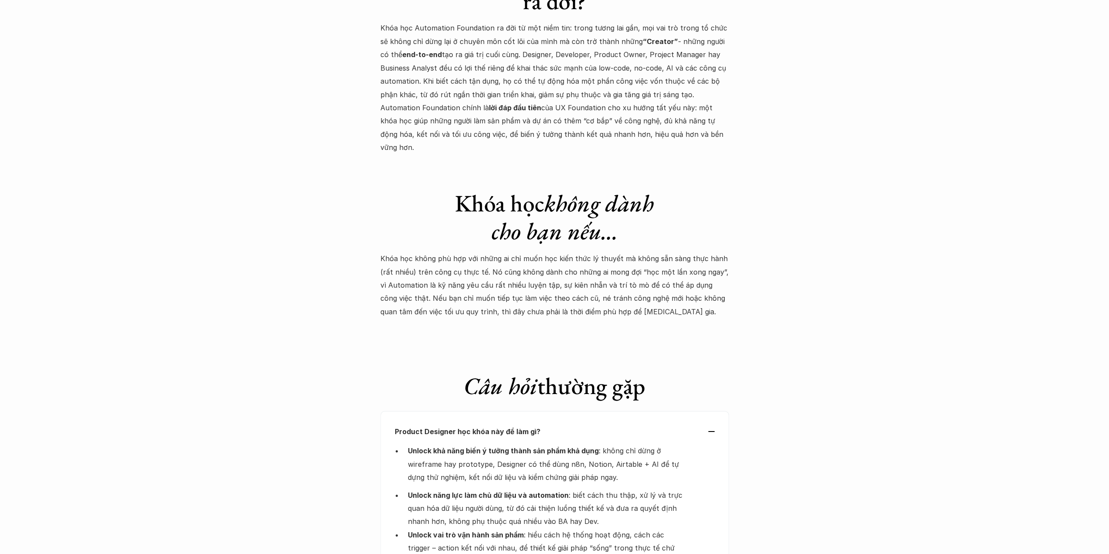
scroll to position [2528, 0]
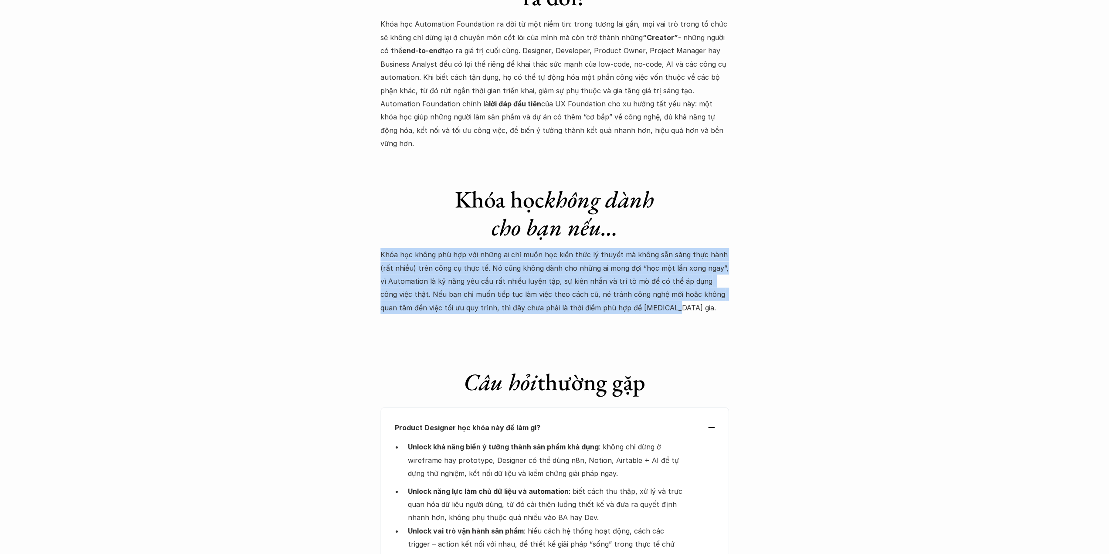
drag, startPoint x: 364, startPoint y: 227, endPoint x: 633, endPoint y: 279, distance: 274.7
click at [633, 279] on p "Khóa học không phù hợp với những ai chỉ muốn học kiến thức lý thuyết mà không s…" at bounding box center [555, 281] width 349 height 66
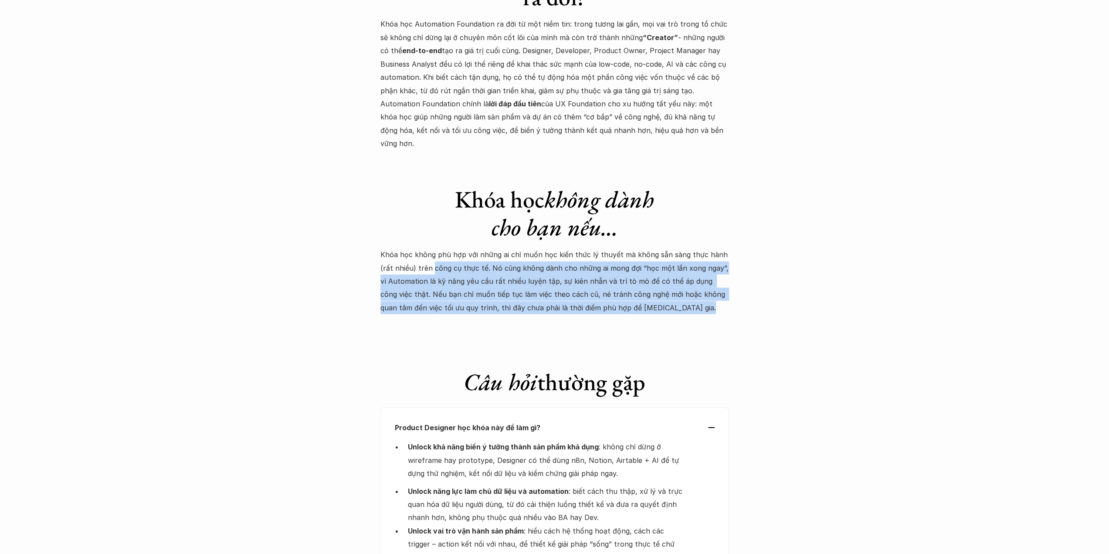
drag, startPoint x: 627, startPoint y: 277, endPoint x: 428, endPoint y: 234, distance: 203.8
click at [426, 248] on p "Khóa học không phù hợp với những ai chỉ muốn học kiến thức lý thuyết mà không s…" at bounding box center [555, 281] width 349 height 66
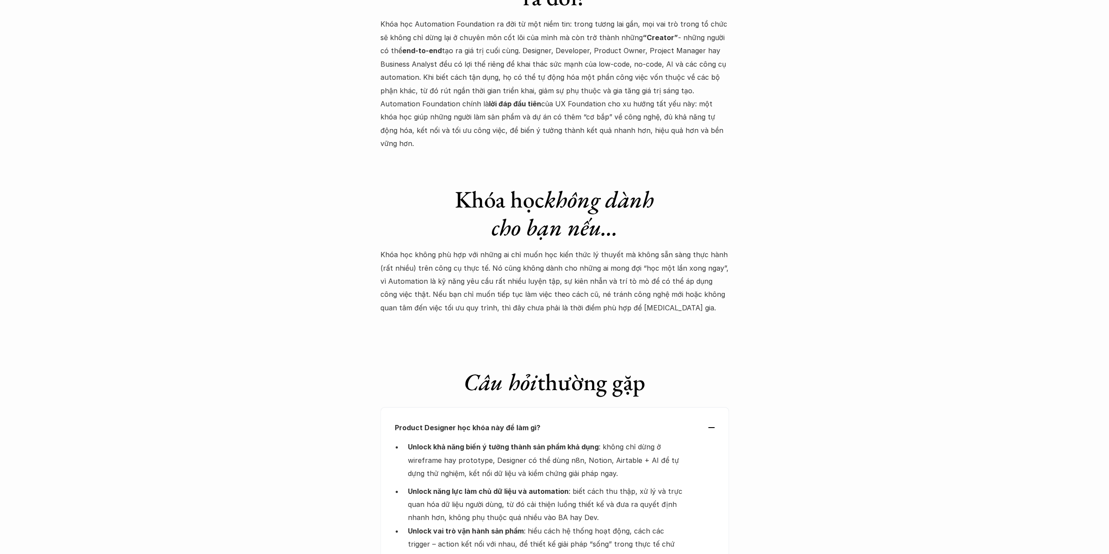
click at [428, 248] on p "Khóa học không phù hợp với những ai chỉ muốn học kiến thức lý thuyết mà không s…" at bounding box center [555, 281] width 349 height 66
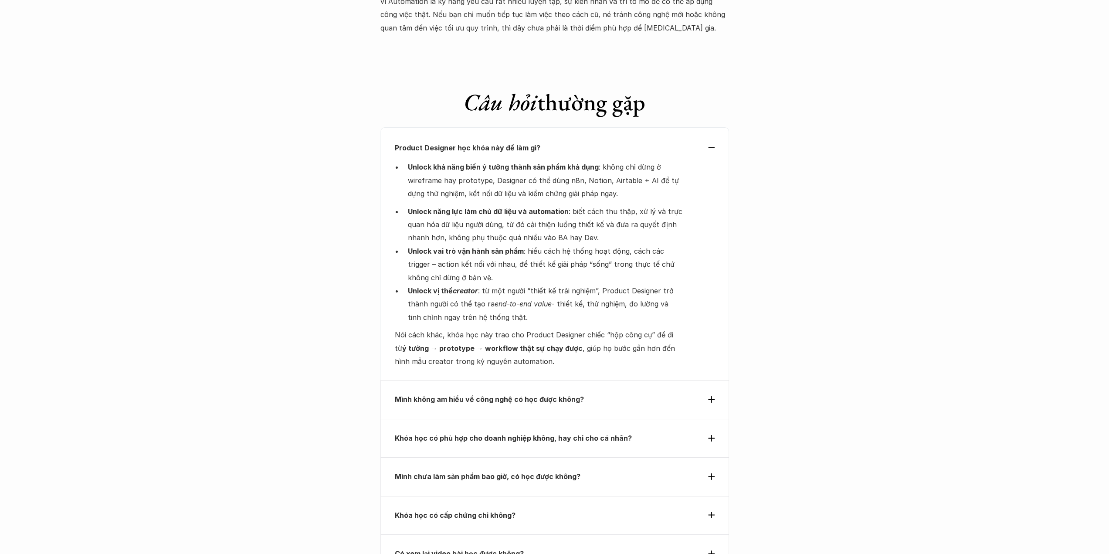
scroll to position [2833, 0]
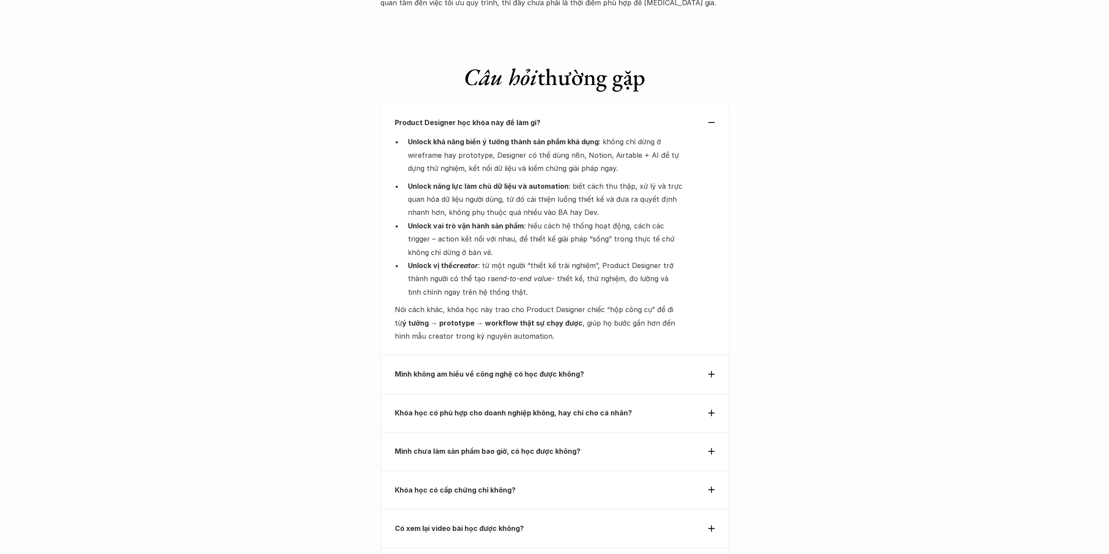
click at [576, 370] on strong "Mình không am hiểu về công nghệ có học được không?" at bounding box center [489, 374] width 189 height 9
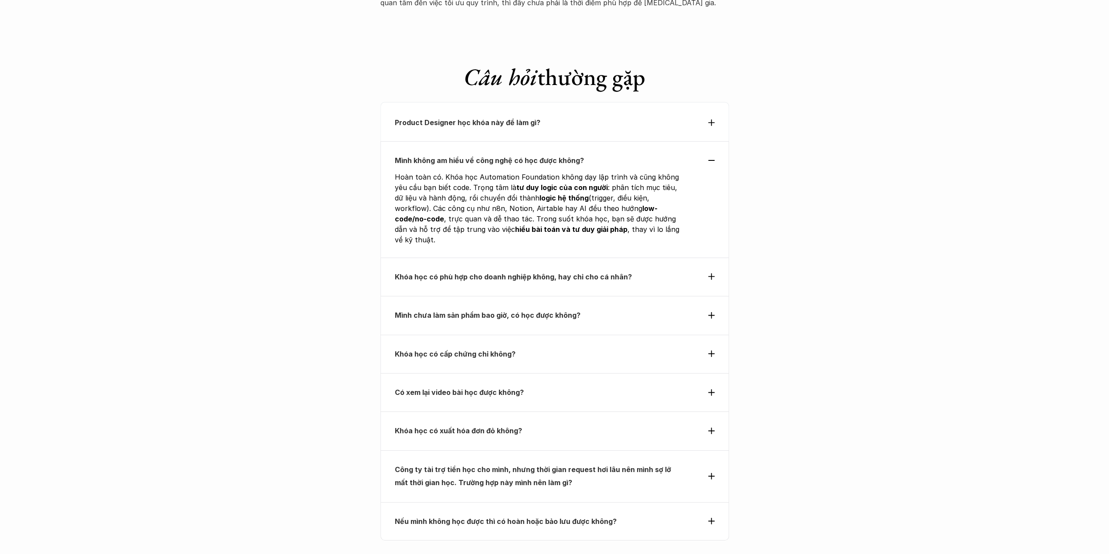
click at [571, 272] on strong "Khóa học có phù hợp cho doanh nghiệp không, hay chỉ cho cá nhân?" at bounding box center [513, 276] width 237 height 9
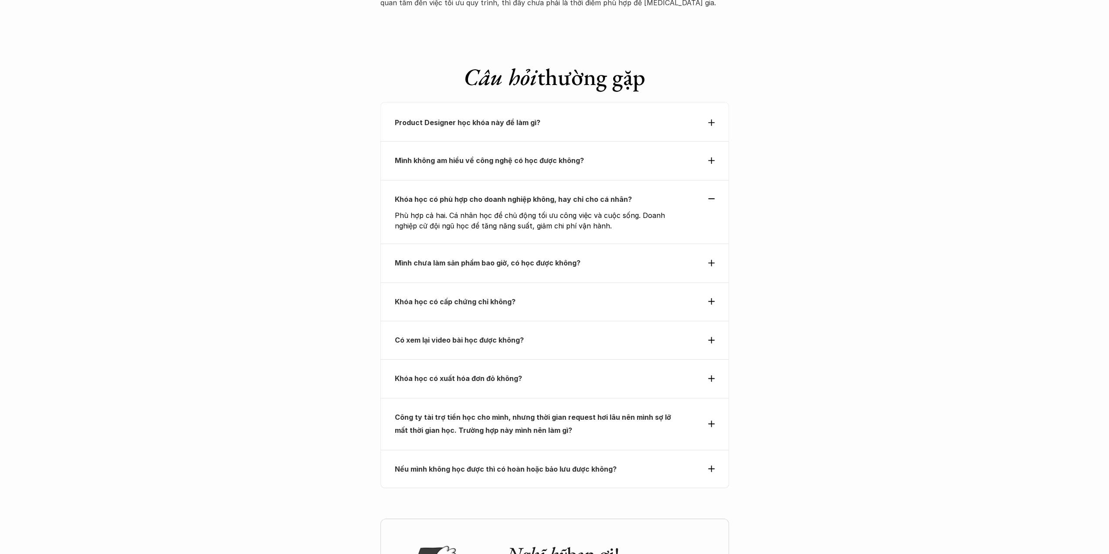
click at [590, 256] on p "Mình chưa làm sản phẩm bao giờ, có học được không?" at bounding box center [539, 262] width 288 height 13
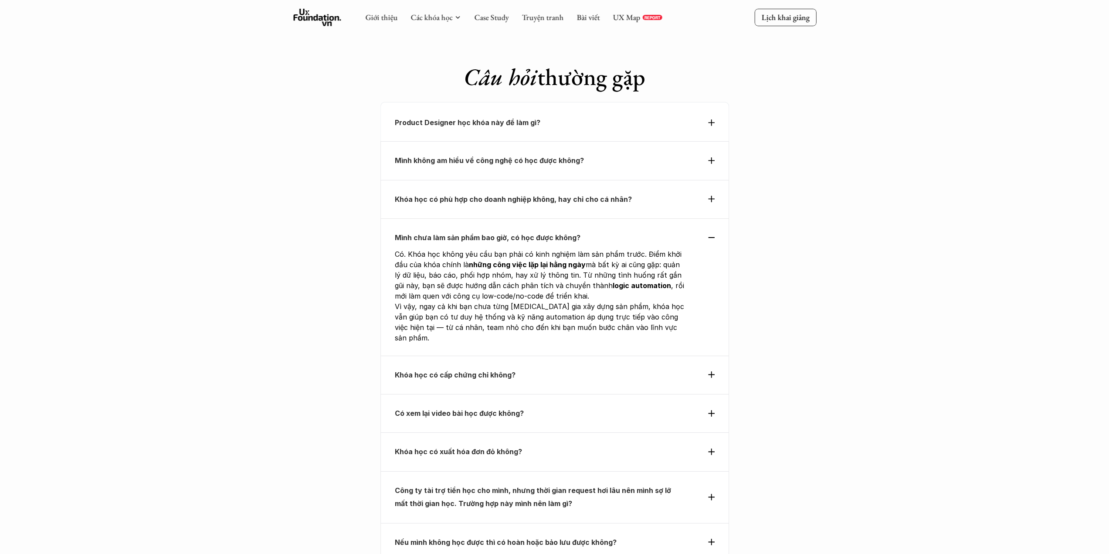
click at [534, 368] on p "Khóa học có cấp chứng chỉ không?" at bounding box center [539, 374] width 288 height 13
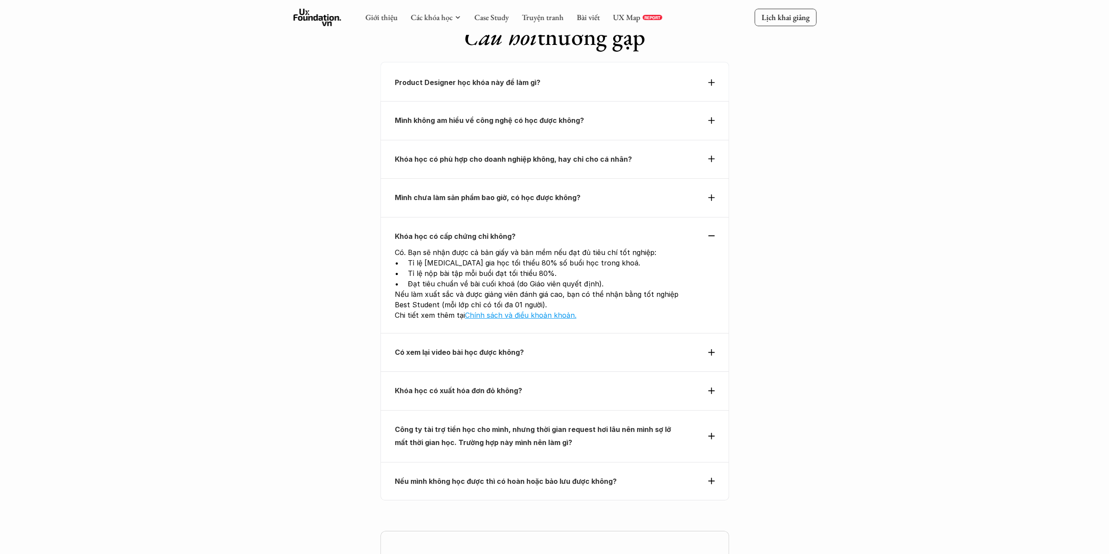
scroll to position [2877, 0]
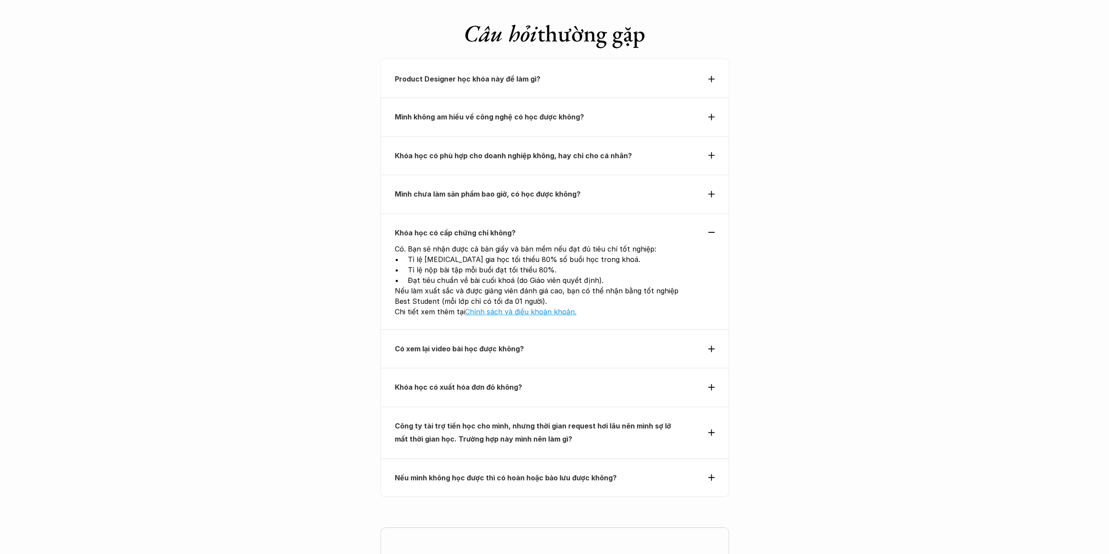
click at [595, 330] on div "Có xem lại video bài học được không?" at bounding box center [555, 349] width 349 height 38
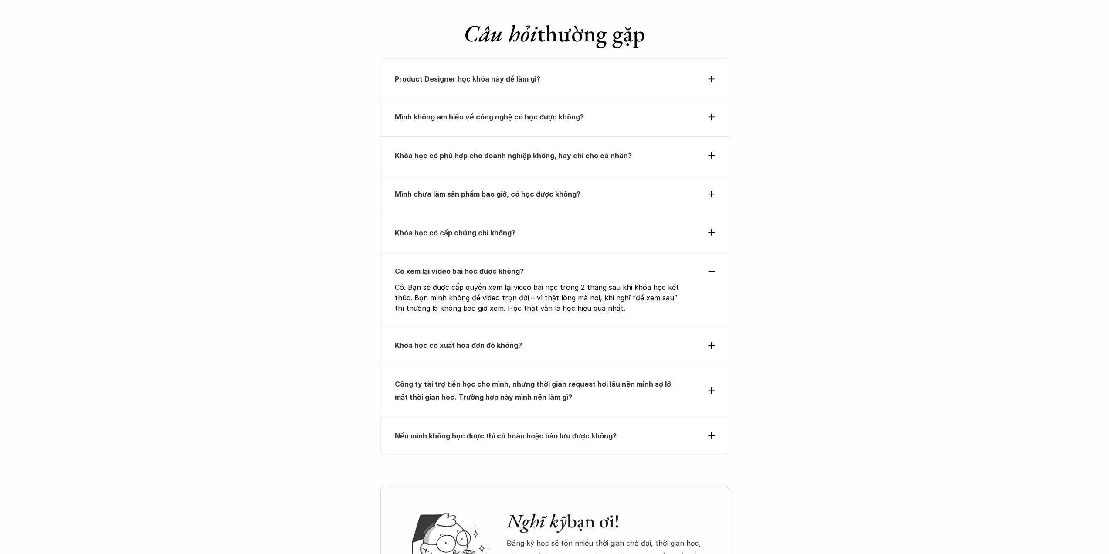
click at [550, 339] on p "Khóa học có xuất hóa đơn đỏ không?" at bounding box center [539, 345] width 288 height 13
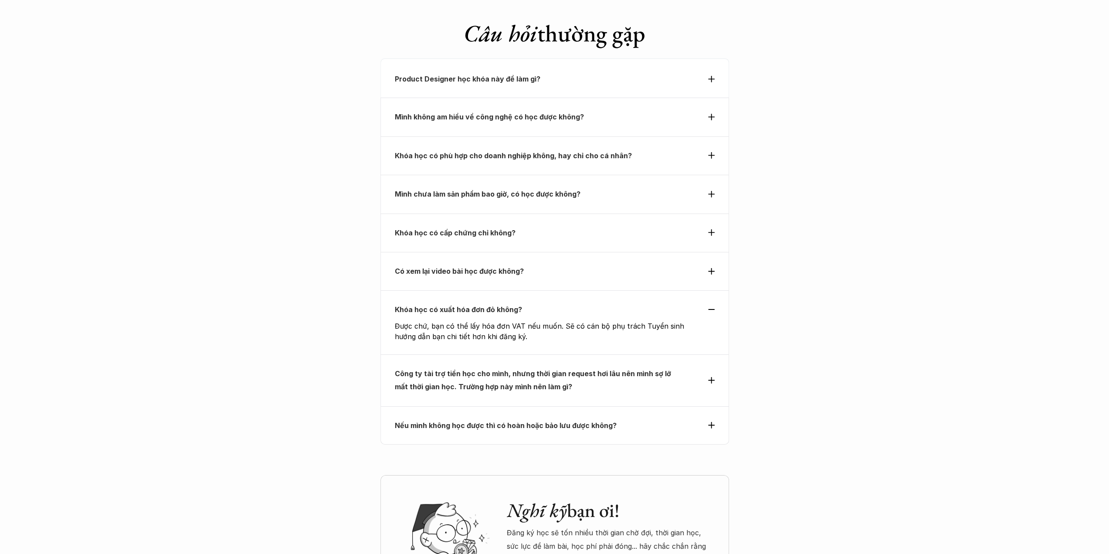
click at [532, 369] on strong "Công ty tài trợ tiền học cho mình, nhưng thời gian request hơi lâu nên mình sợ …" at bounding box center [534, 380] width 278 height 22
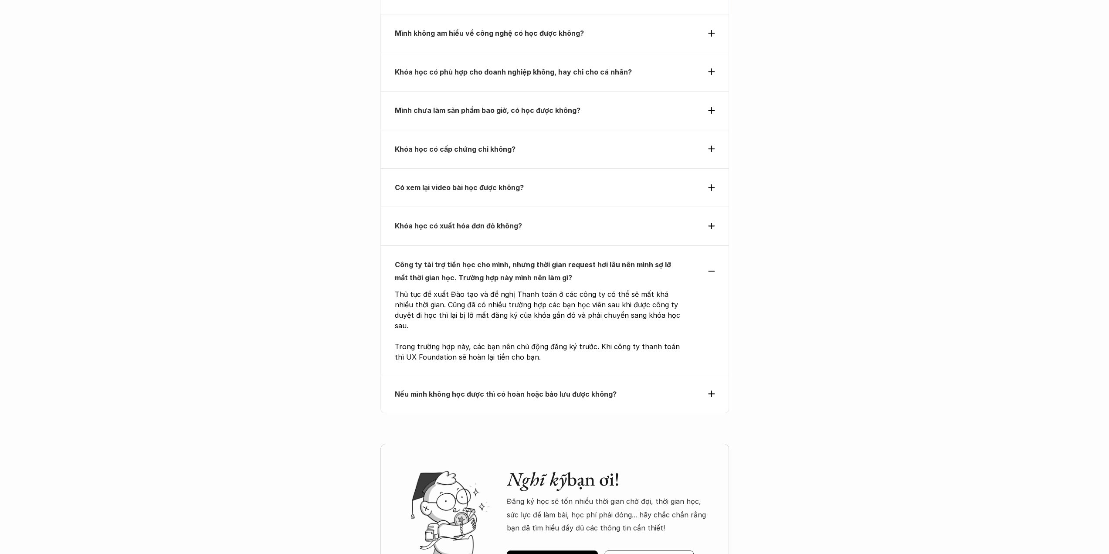
scroll to position [2964, 0]
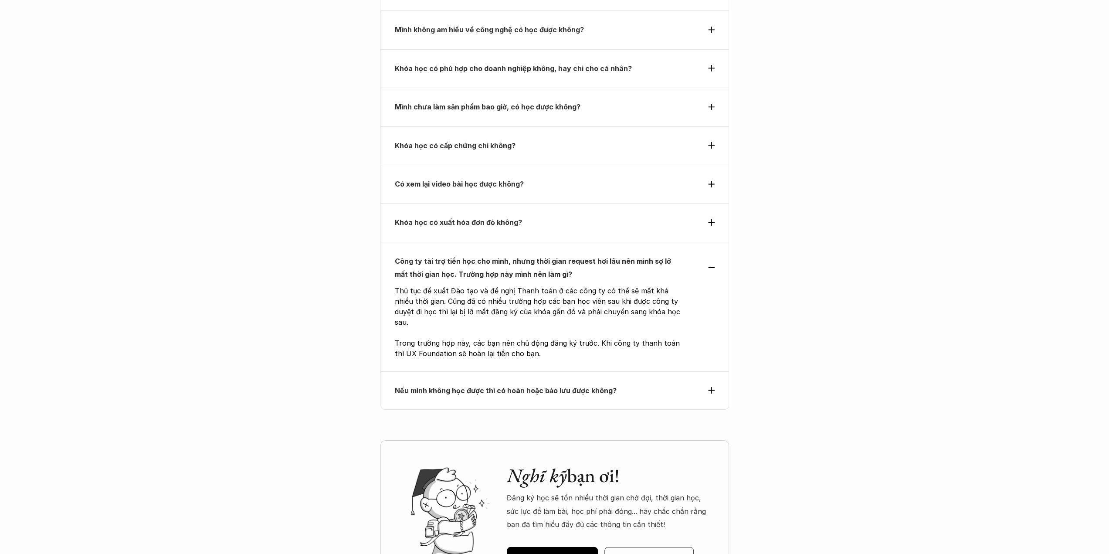
click at [525, 384] on p "Nếu mình không học được thì có hoàn hoặc bảo lưu được không?" at bounding box center [539, 390] width 288 height 13
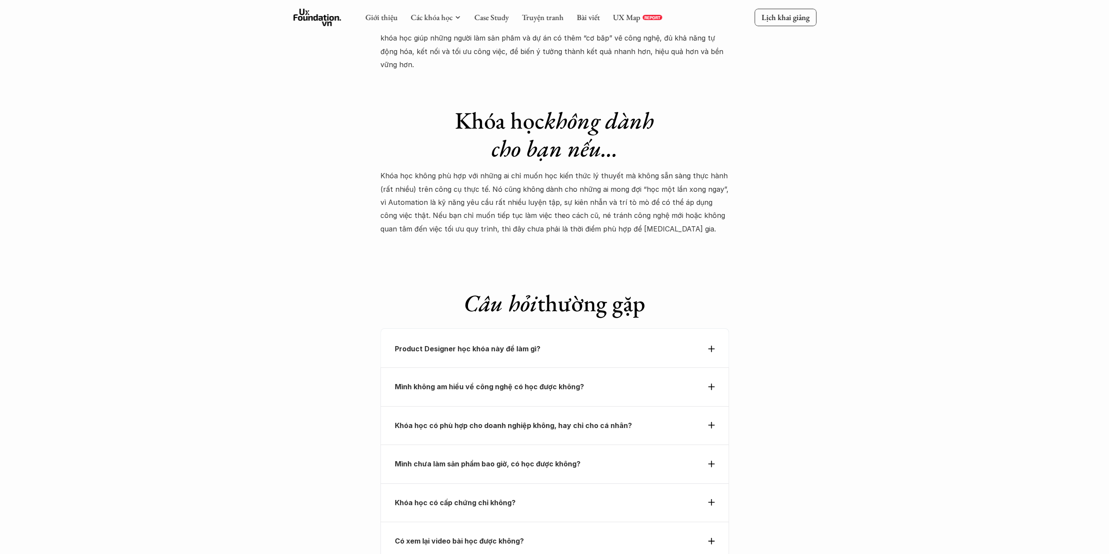
scroll to position [2469, 0]
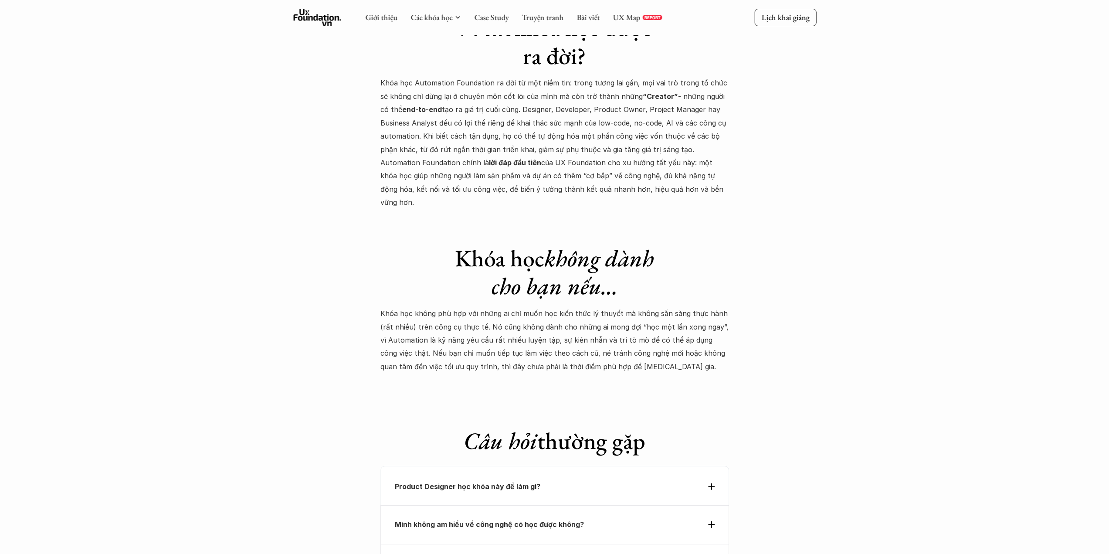
drag, startPoint x: 669, startPoint y: 181, endPoint x: 374, endPoint y: 68, distance: 315.7
